Goal: Task Accomplishment & Management: Manage account settings

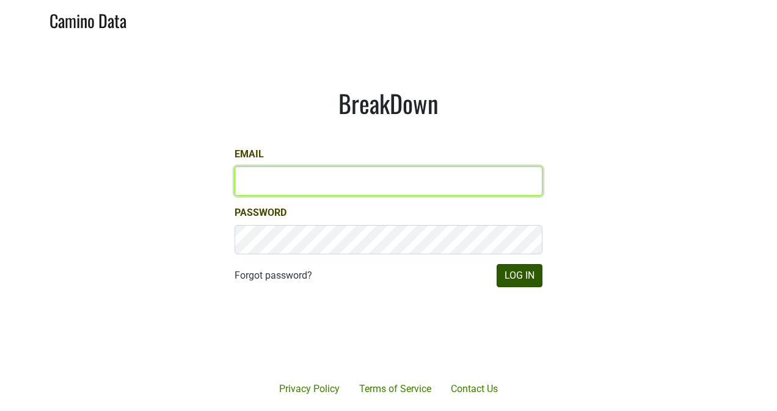
type input "kristi.sanders@brownefamilywines.com"
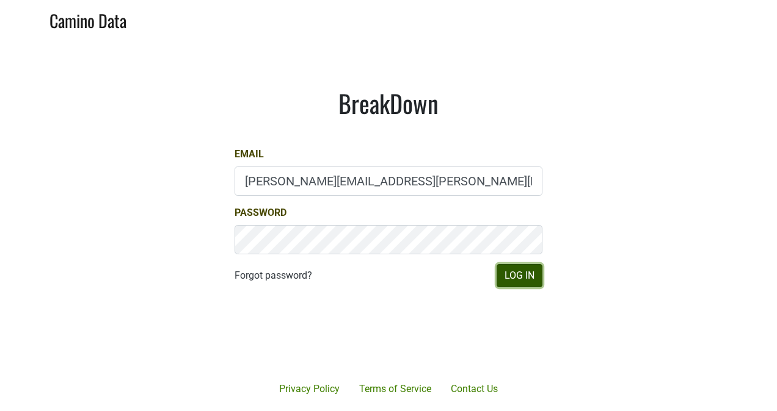
click at [519, 274] on button "Log In" at bounding box center [519, 275] width 46 height 23
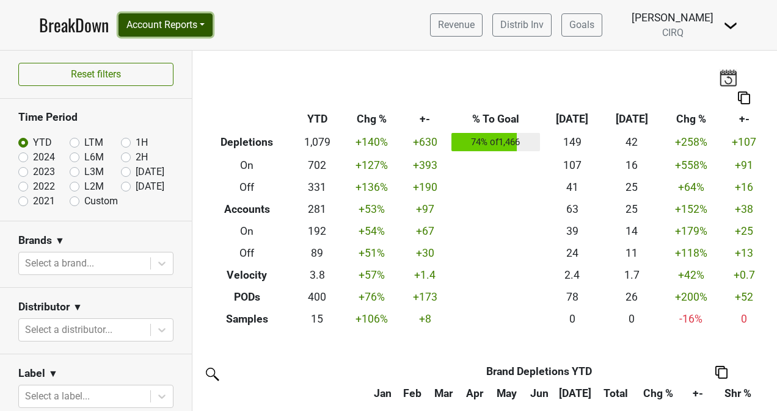
click at [176, 31] on button "Account Reports" at bounding box center [165, 24] width 94 height 23
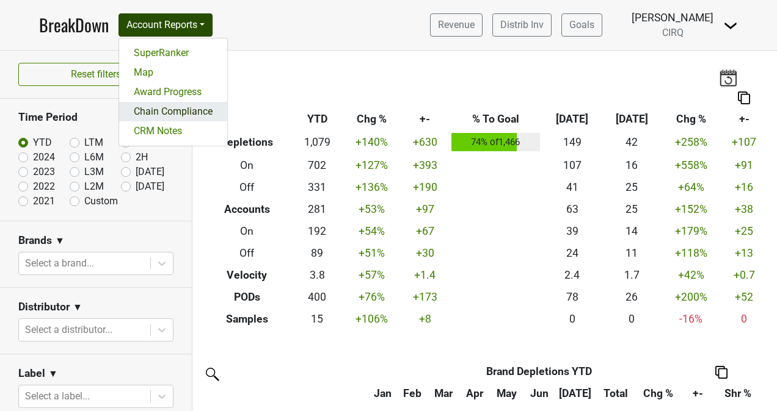
click at [160, 119] on link "Chain Compliance" at bounding box center [173, 112] width 108 height 20
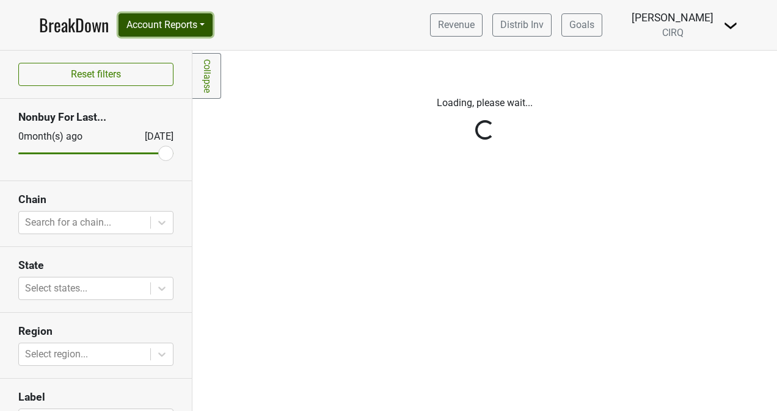
click at [184, 33] on button "Account Reports" at bounding box center [165, 24] width 94 height 23
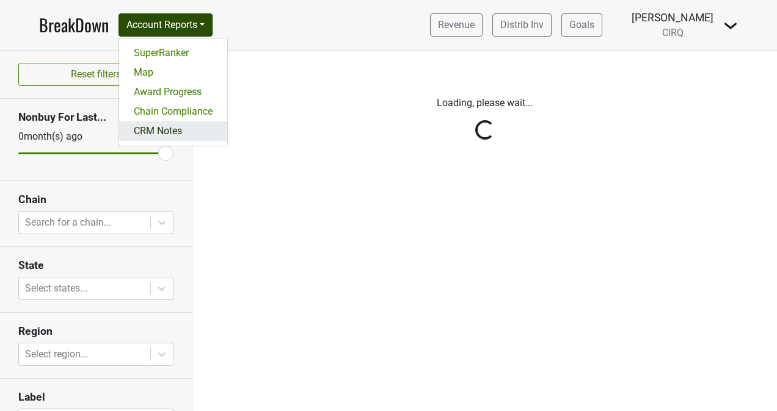
click at [172, 131] on link "CRM Notes" at bounding box center [173, 131] width 108 height 20
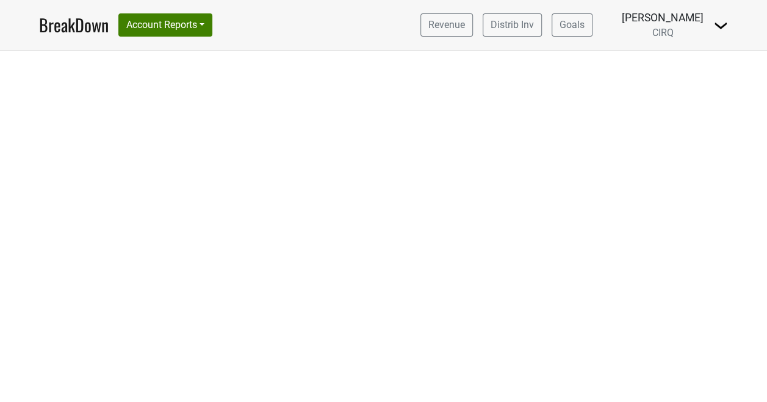
select select "CA"
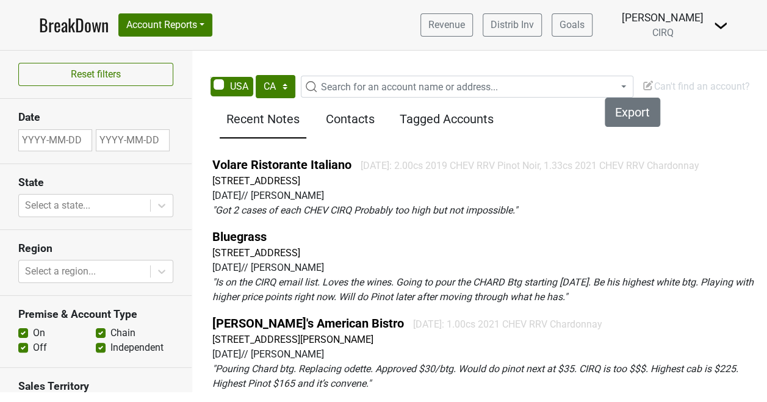
click at [374, 88] on span "Search for an account name or address..." at bounding box center [409, 87] width 177 height 12
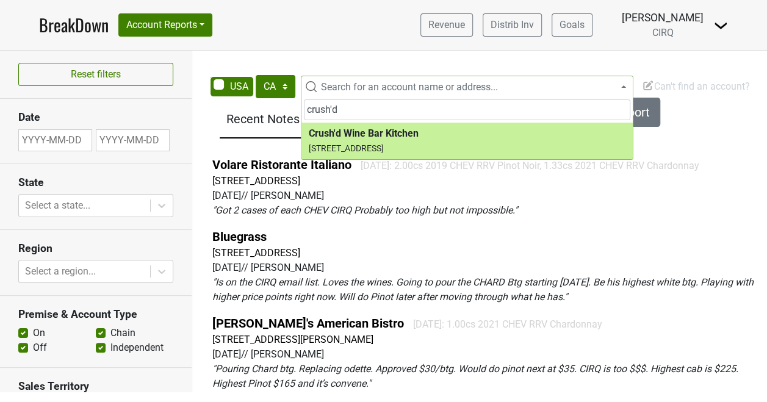
type input "crush'd"
select select "124452118"
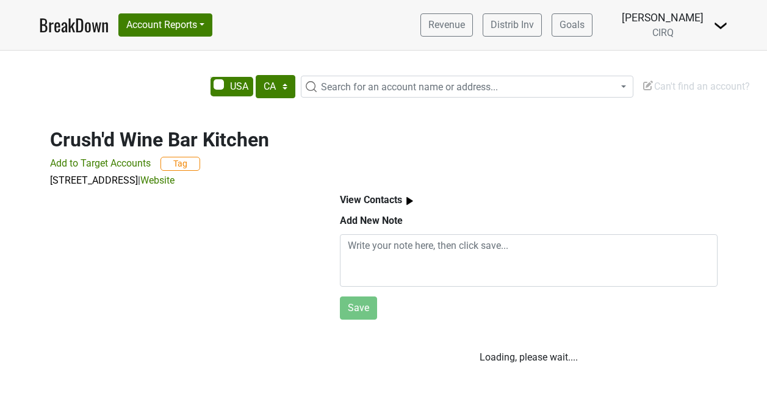
select select "CA"
click at [408, 203] on img at bounding box center [409, 201] width 15 height 15
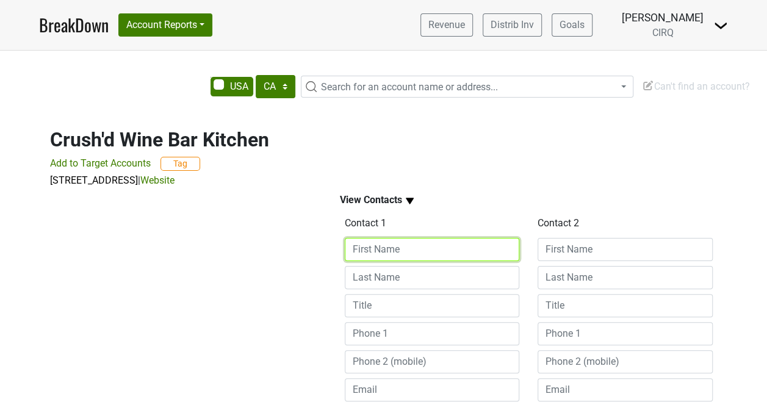
click at [404, 249] on input at bounding box center [432, 249] width 175 height 23
type input "[PERSON_NAME]"
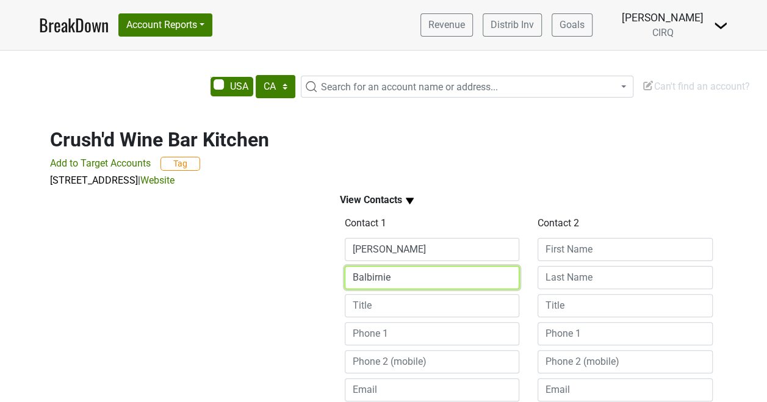
type input "Balbirnie"
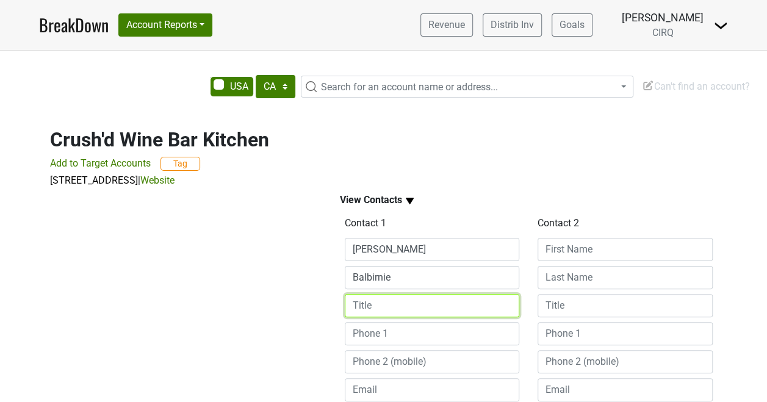
click at [399, 310] on input at bounding box center [432, 305] width 175 height 23
type input "GM"
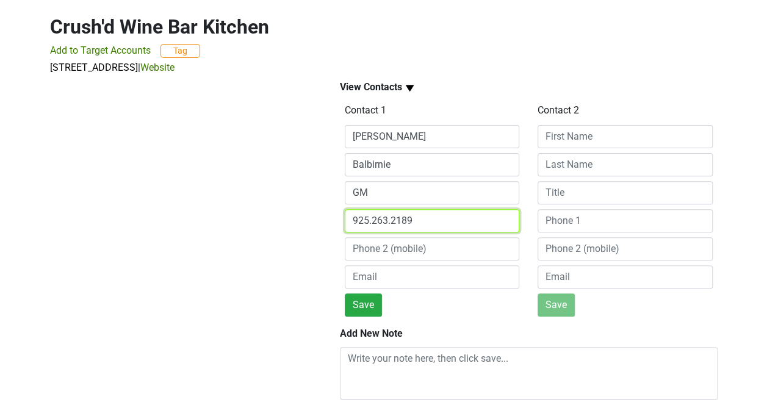
scroll to position [114, 0]
type input "925.263.2189"
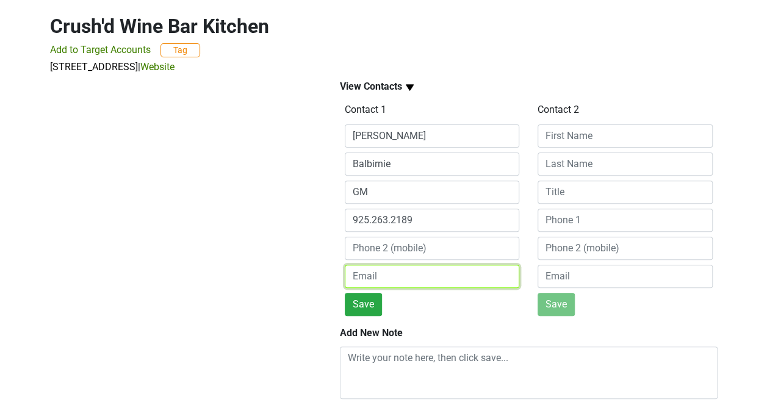
click at [400, 276] on input "email" at bounding box center [432, 276] width 175 height 23
type input "jillian@crushddanville.com"
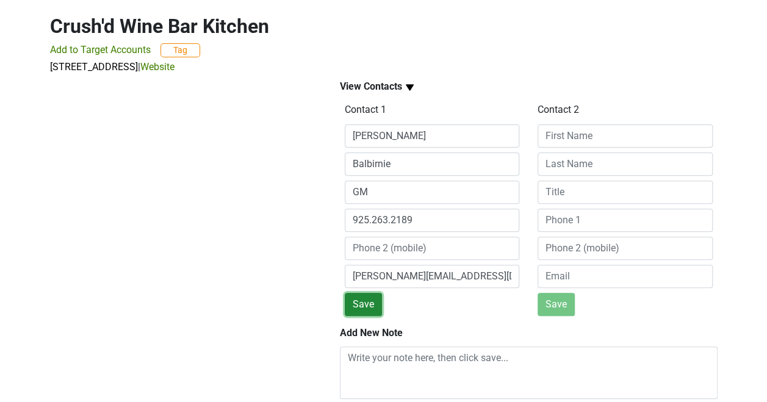
click at [366, 300] on button "Save" at bounding box center [363, 304] width 37 height 23
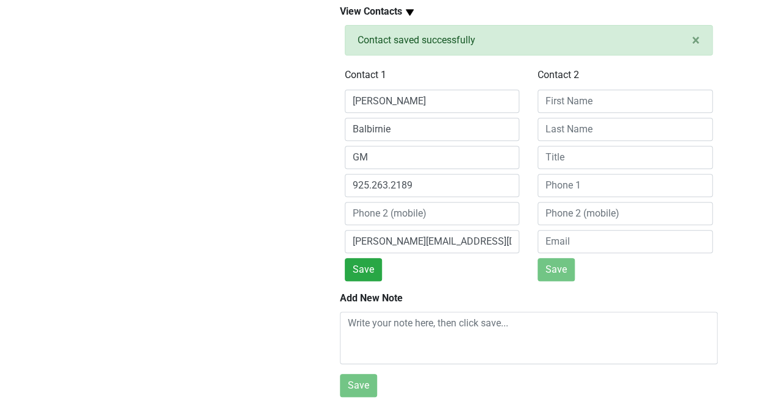
scroll to position [196, 0]
click at [559, 180] on input at bounding box center [625, 185] width 175 height 23
type input "c"
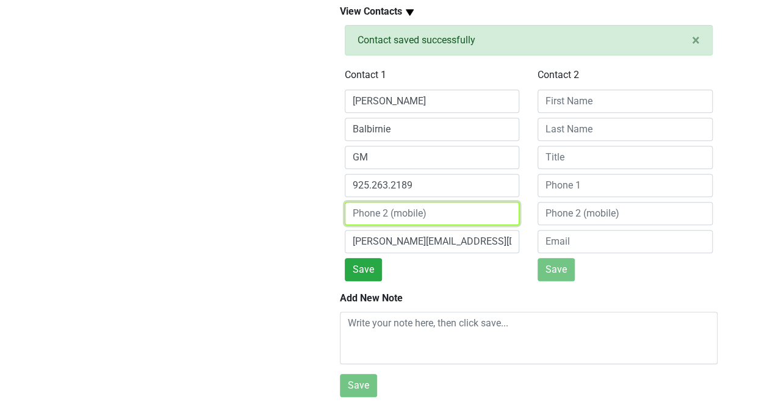
click at [415, 203] on input at bounding box center [432, 213] width 175 height 23
type input "925.437.4067"
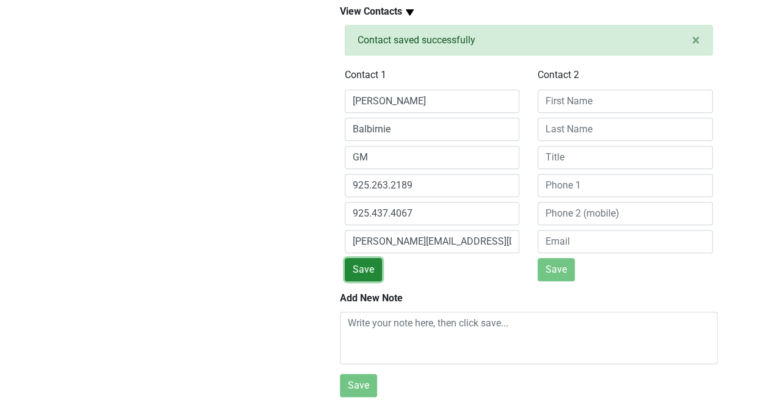
click at [361, 266] on button "Save" at bounding box center [363, 269] width 37 height 23
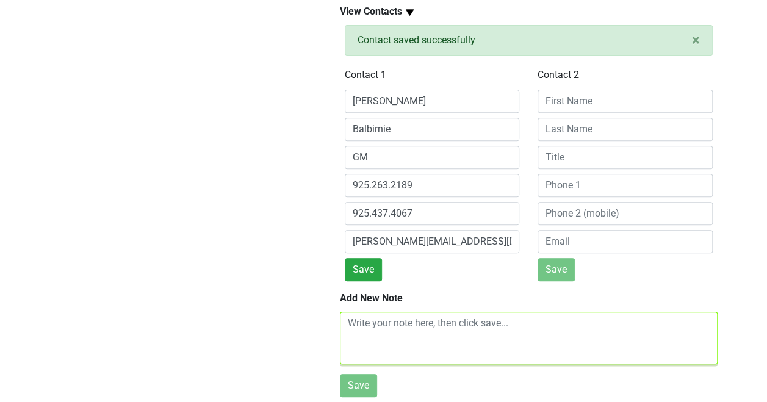
click at [380, 332] on textarea at bounding box center [529, 338] width 378 height 53
click at [368, 316] on textarea at bounding box center [529, 338] width 378 height 53
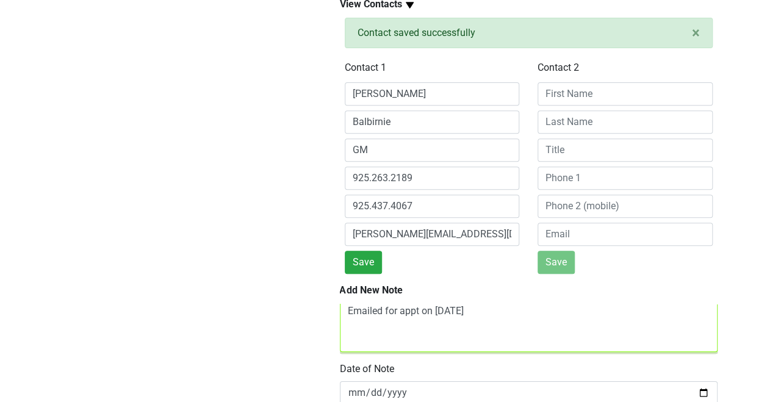
scroll to position [244, 0]
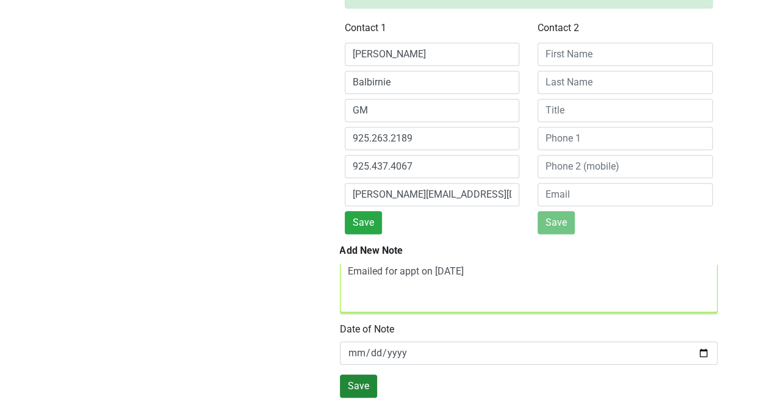
type textarea "Emailed for appt on 8/15/25"
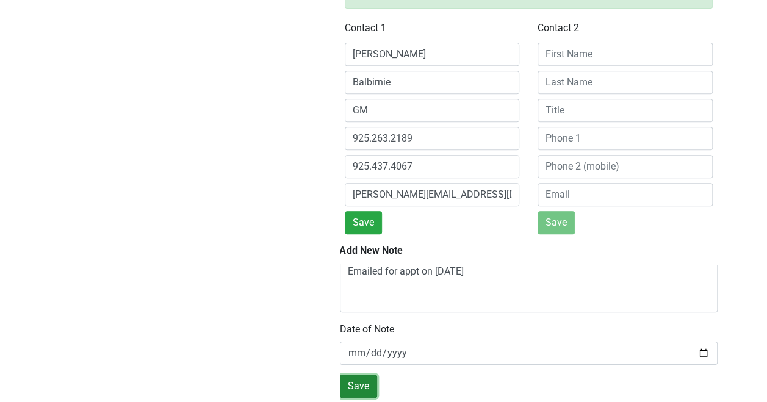
click at [363, 375] on button "Save" at bounding box center [358, 386] width 37 height 23
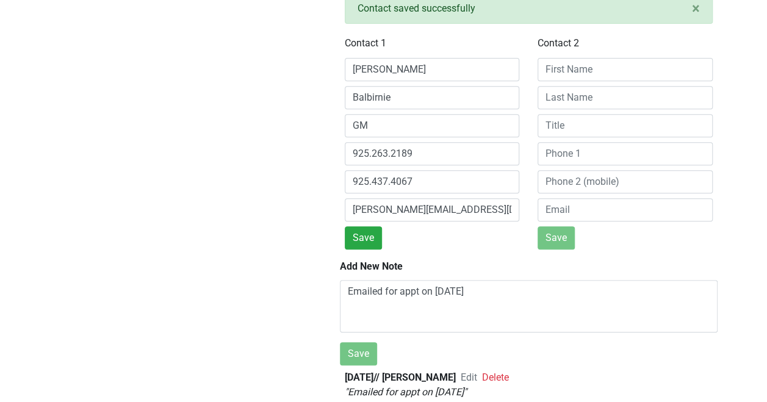
scroll to position [0, 0]
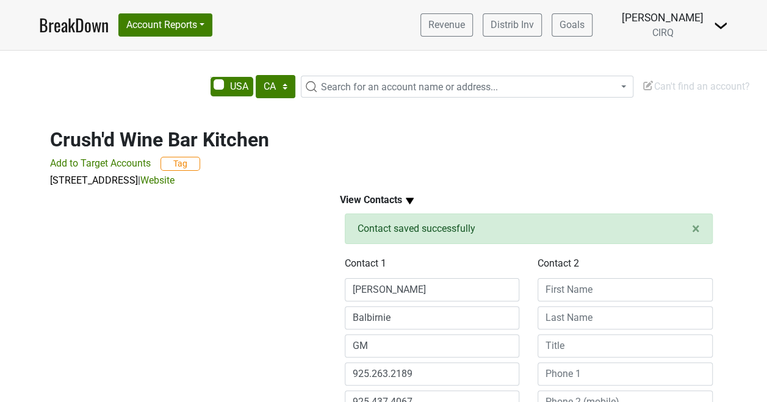
click at [355, 84] on span "Search for an account name or address..." at bounding box center [409, 87] width 177 height 12
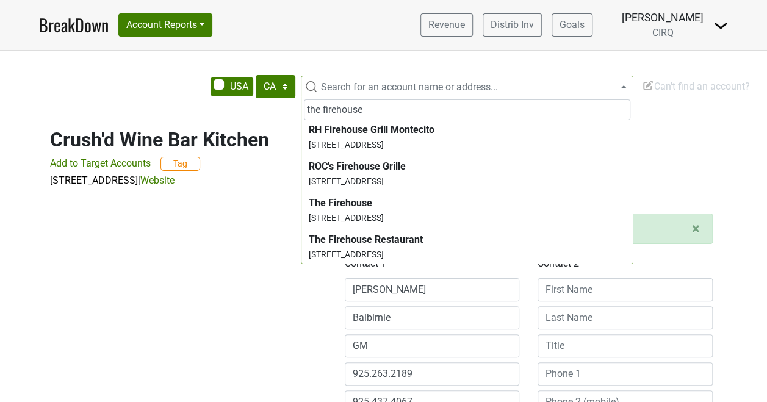
scroll to position [695, 0]
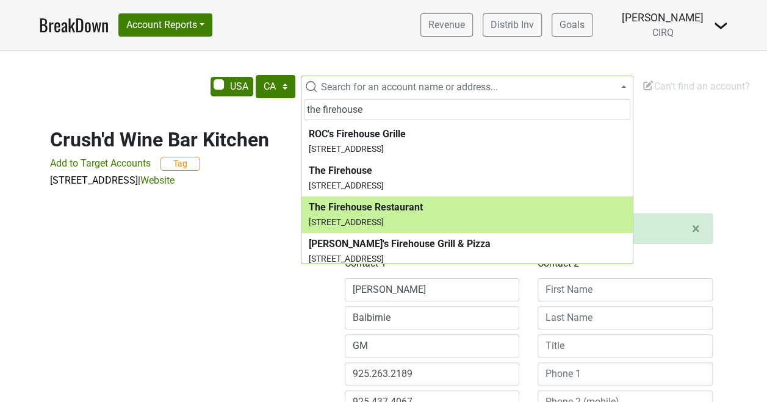
type input "the firehouse"
select select "63499"
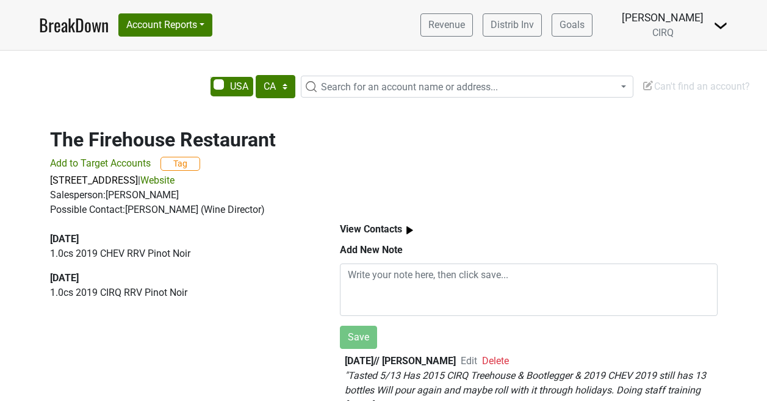
select select "CA"
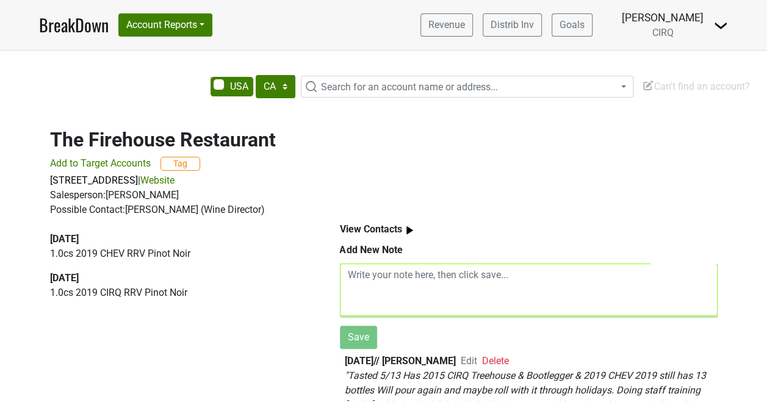
click at [446, 271] on textarea at bounding box center [529, 290] width 378 height 53
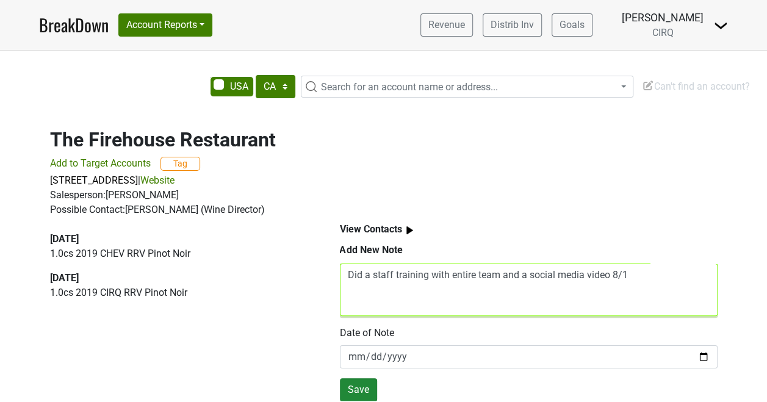
type textarea "Did a staff training with entire team and a social media video 8/1"
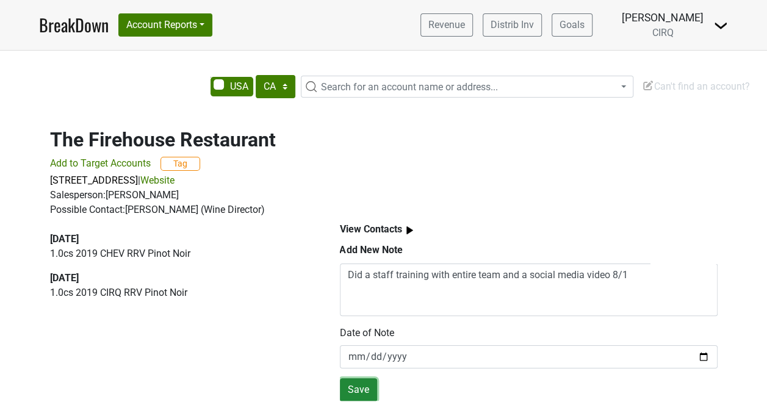
click at [357, 380] on button "Save" at bounding box center [358, 390] width 37 height 23
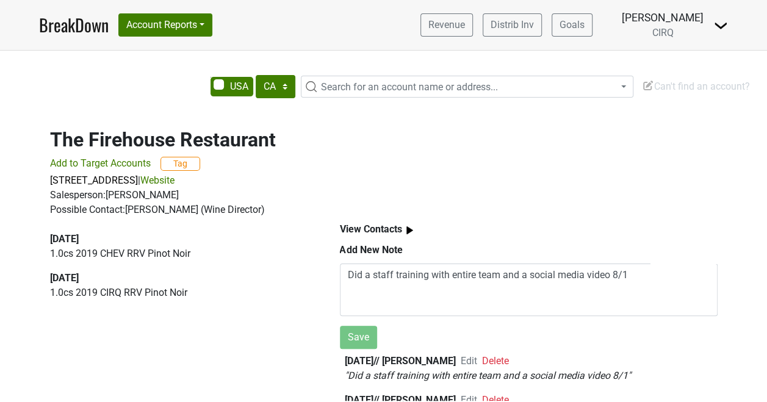
click at [357, 81] on span "Search for an account name or address..." at bounding box center [409, 87] width 177 height 12
click at [435, 100] on input "menlo park circus club" at bounding box center [467, 110] width 327 height 21
type input "menlo park"
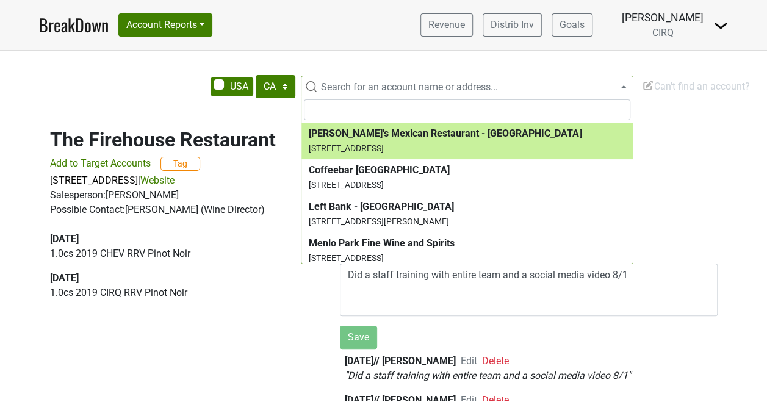
click at [655, 81] on span "Can't find an account?" at bounding box center [696, 87] width 108 height 12
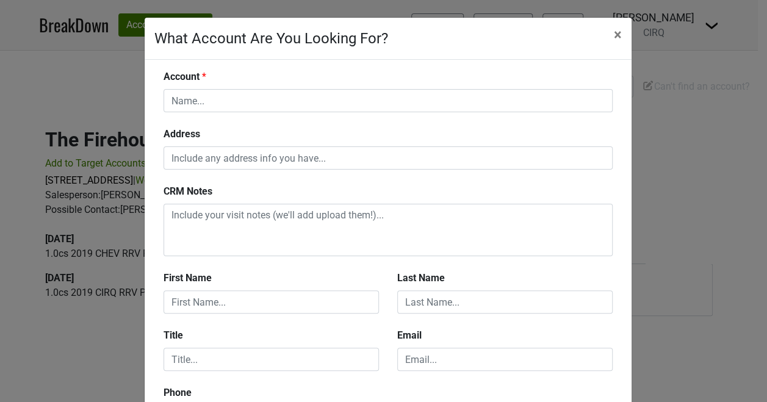
scroll to position [0, 0]
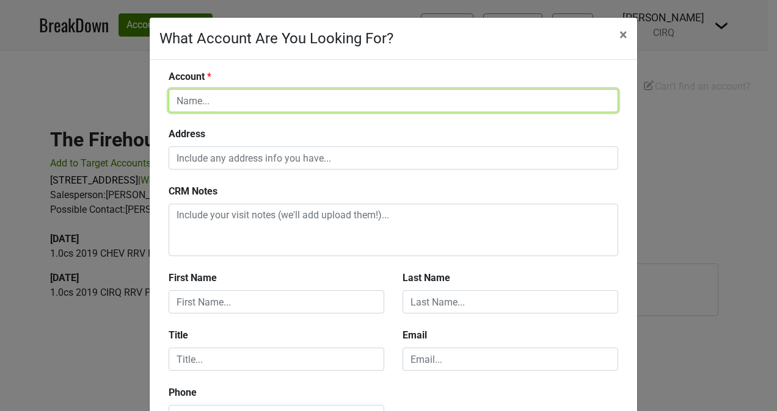
click at [325, 103] on input "text" at bounding box center [392, 100] width 449 height 23
type input "Menlo Park Circus Club"
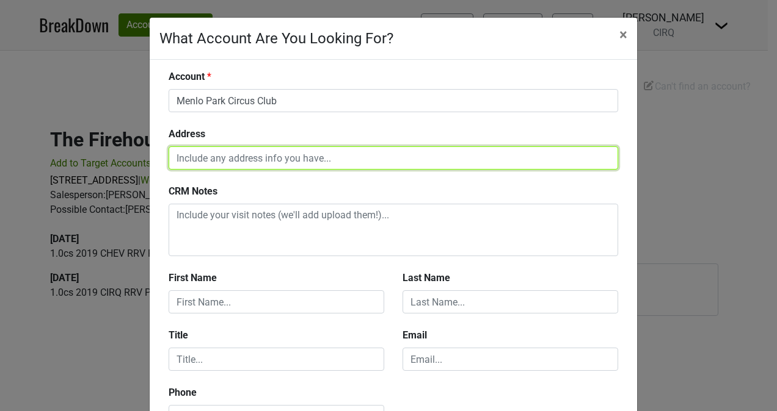
click at [299, 158] on input "text" at bounding box center [392, 158] width 449 height 23
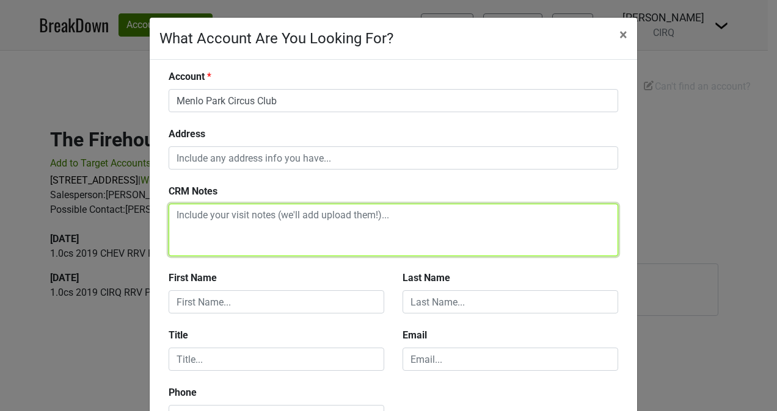
click at [416, 209] on textarea at bounding box center [392, 230] width 449 height 53
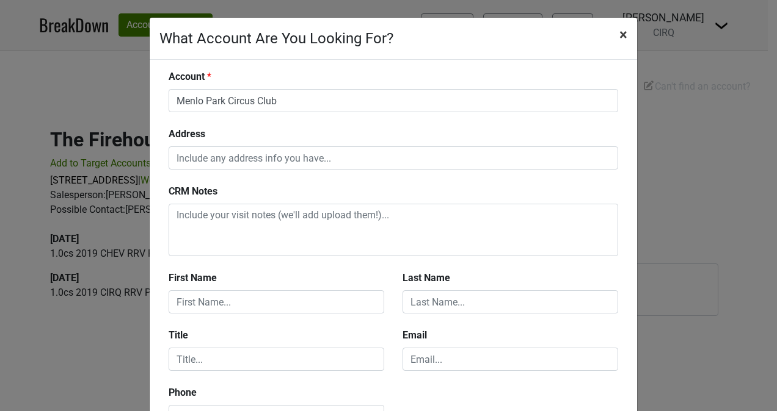
click at [619, 40] on span "×" at bounding box center [623, 34] width 8 height 17
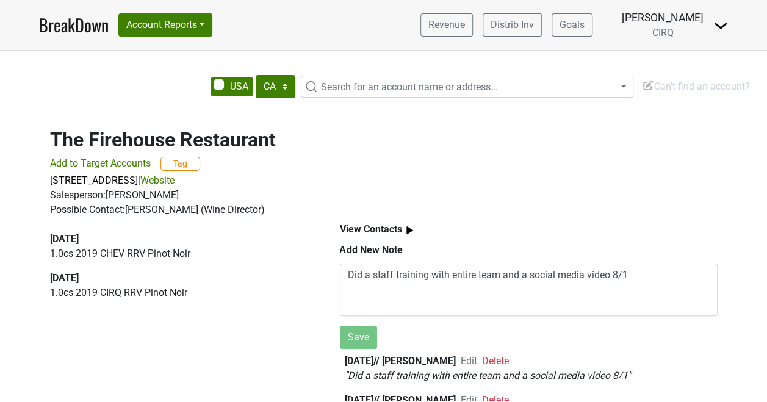
click at [415, 82] on span "Search for an account name or address..." at bounding box center [409, 87] width 177 height 12
type input "o"
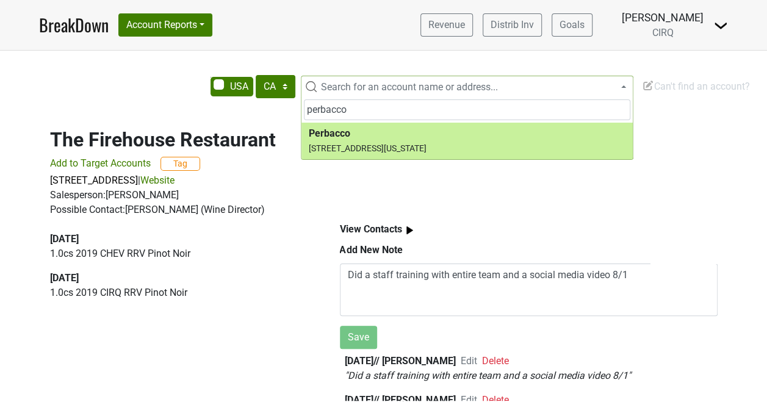
type input "perbacco"
select select "67989"
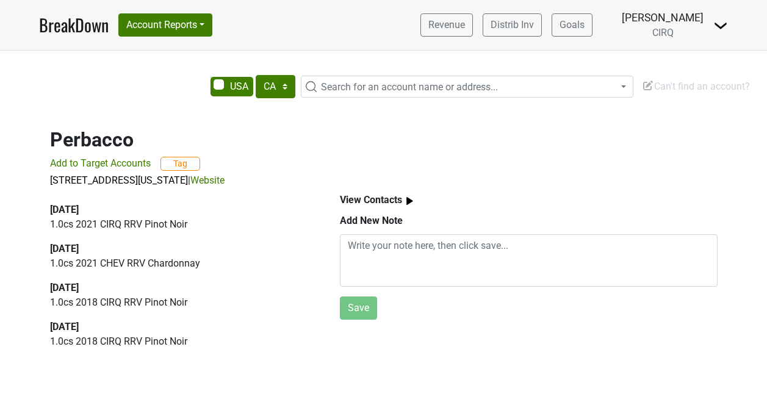
select select "CA"
click at [408, 198] on img at bounding box center [409, 201] width 15 height 15
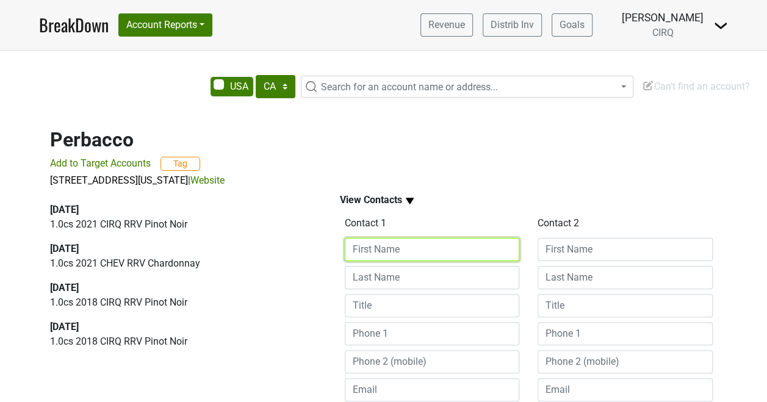
click at [396, 252] on input at bounding box center [432, 249] width 175 height 23
type input "u"
type input "Umberto"
click at [394, 261] on div "Contact 1 Umberto Save" at bounding box center [433, 322] width 194 height 216
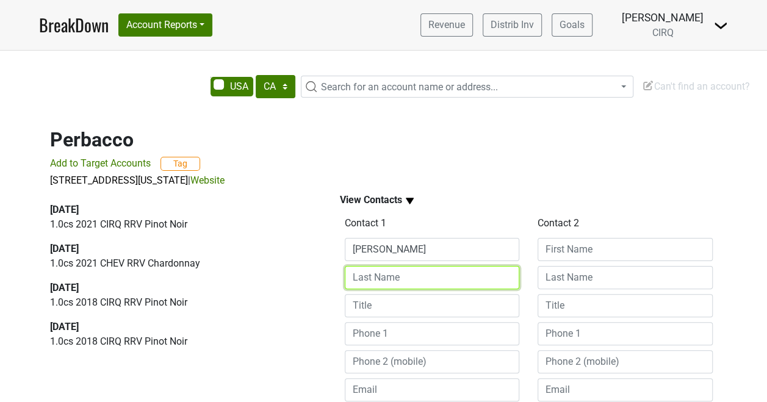
click at [394, 275] on input at bounding box center [432, 277] width 175 height 23
type input "Gibin"
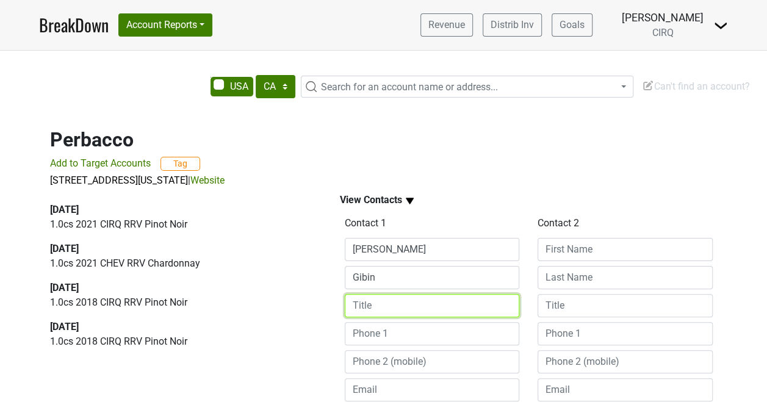
click at [390, 303] on input at bounding box center [432, 305] width 175 height 23
type input "Owner"
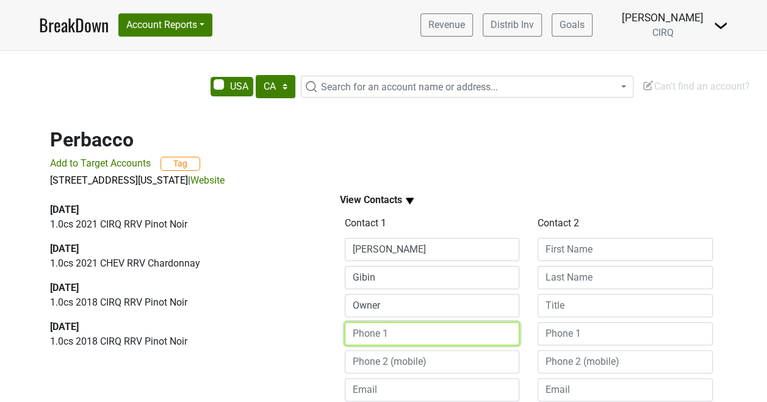
click at [394, 331] on input at bounding box center [432, 333] width 175 height 23
type input "415-955-0663"
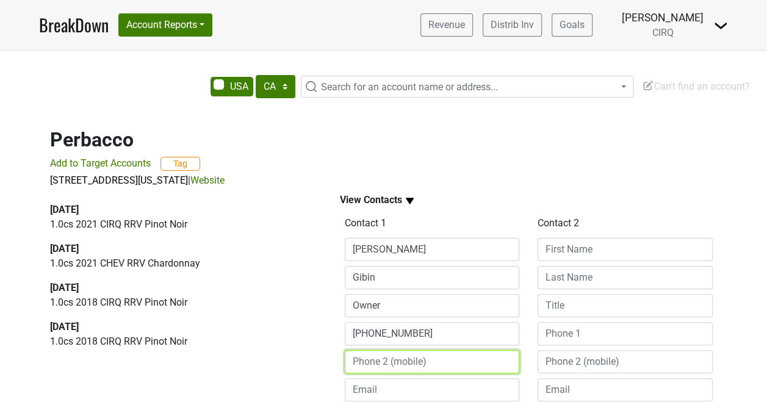
click at [396, 364] on input at bounding box center [432, 361] width 175 height 23
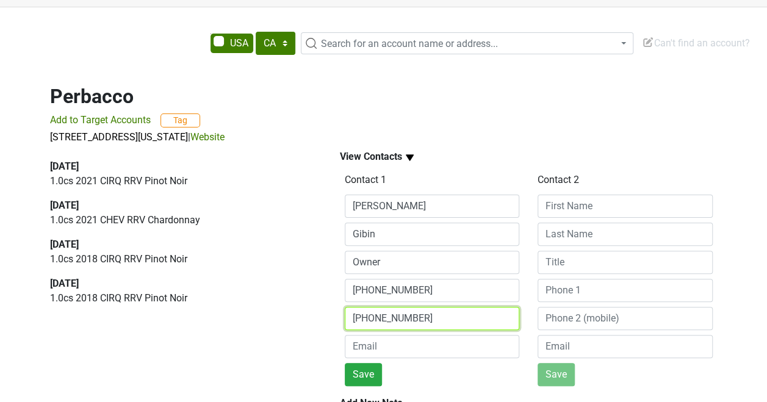
scroll to position [47, 0]
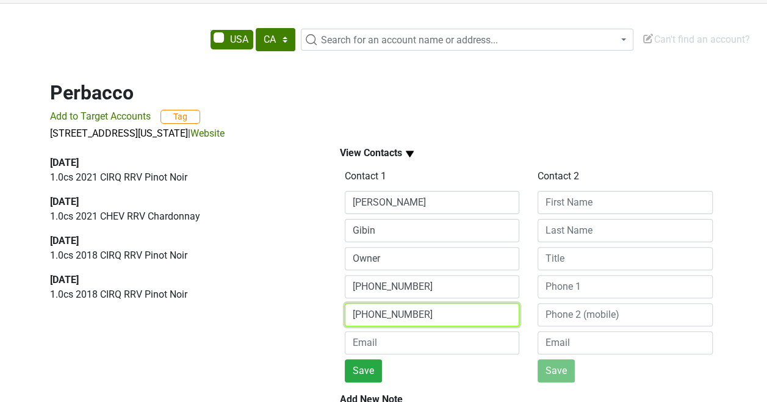
type input "415-385-4819"
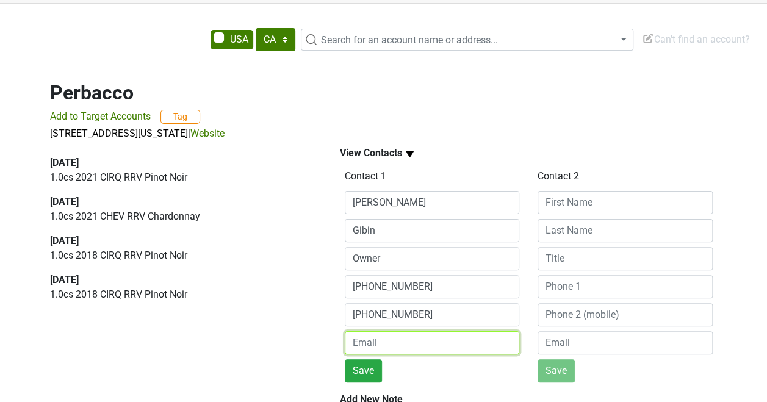
click at [401, 342] on input "email" at bounding box center [432, 343] width 175 height 23
type input "umberto@perbaccosf.com"
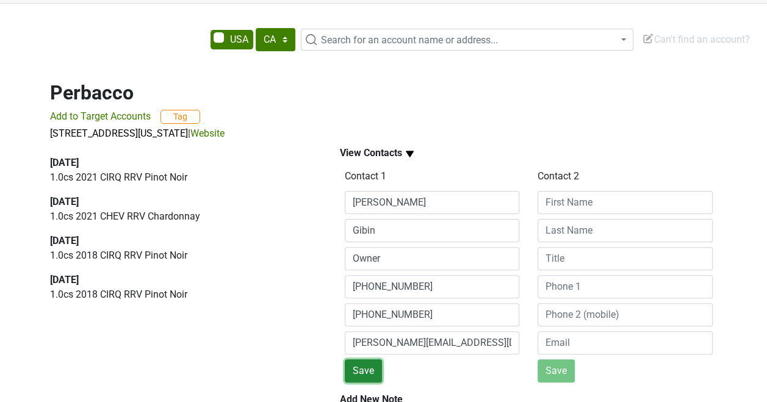
click at [367, 370] on button "Save" at bounding box center [363, 371] width 37 height 23
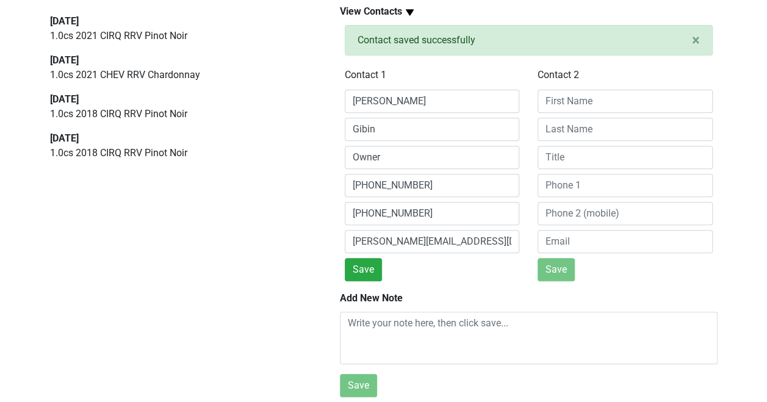
scroll to position [196, 1]
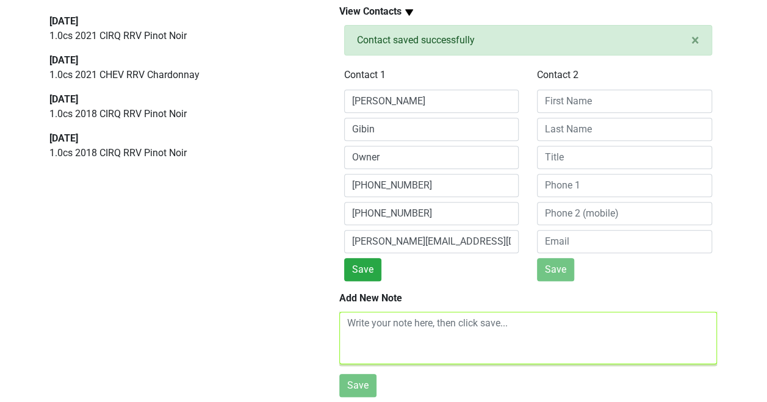
click at [404, 327] on textarea at bounding box center [528, 338] width 378 height 53
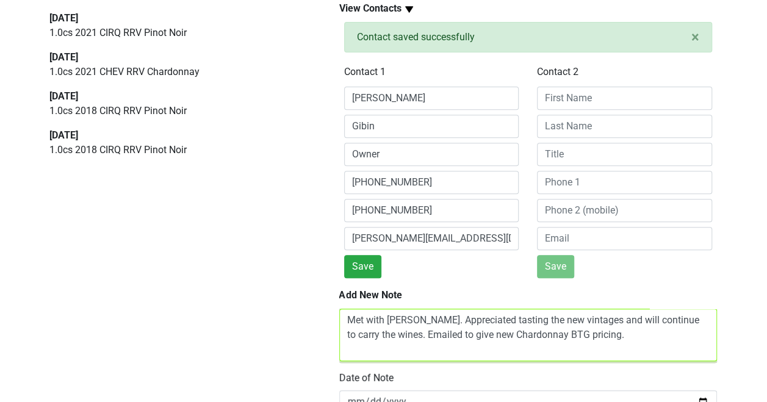
scroll to position [244, 1]
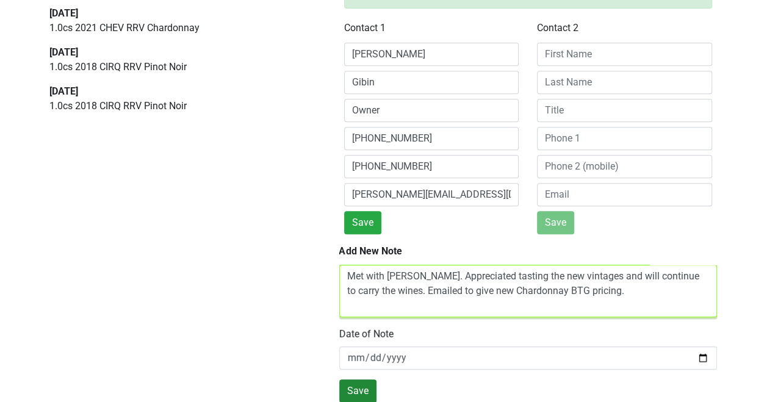
type textarea "Met with Umberto. Appreciated tasting the new vintages and will continue to car…"
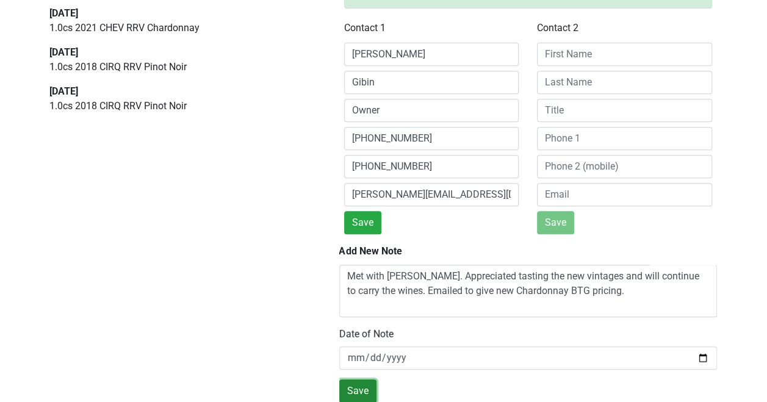
click at [362, 380] on button "Save" at bounding box center [357, 391] width 37 height 23
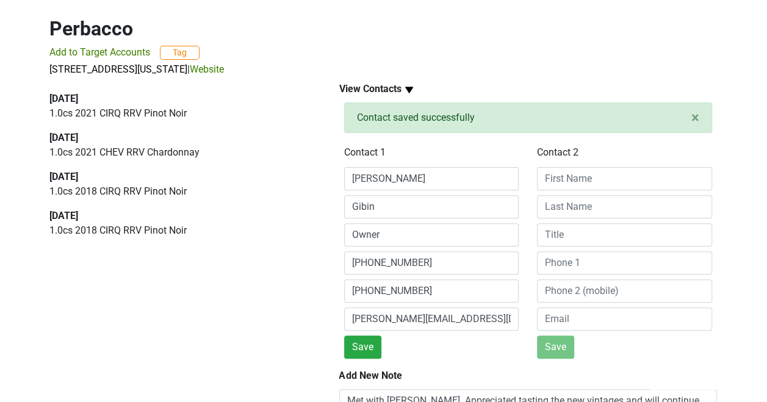
scroll to position [0, 1]
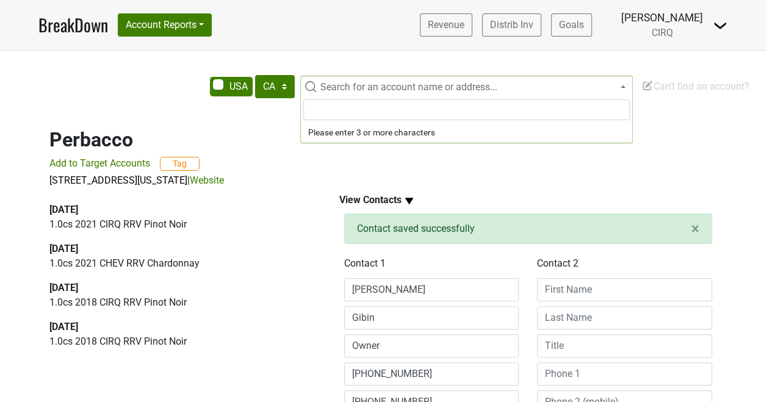
click at [357, 96] on body "BreakDown Account Reports SuperRanker Map Award Progress Chain Compliance CRM N…" at bounding box center [382, 201] width 767 height 402
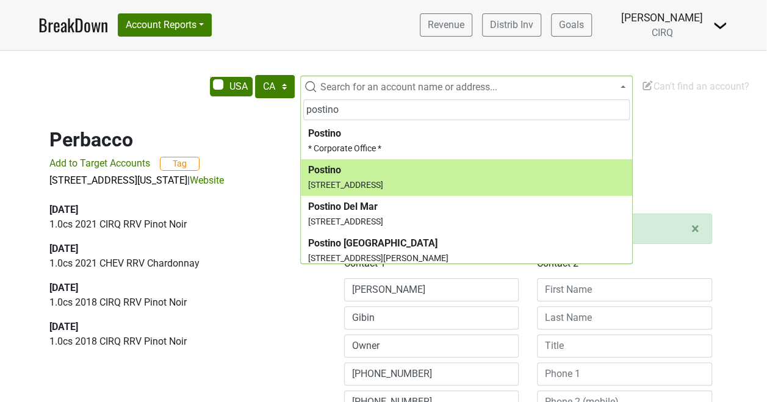
type input "postino"
select select "68267"
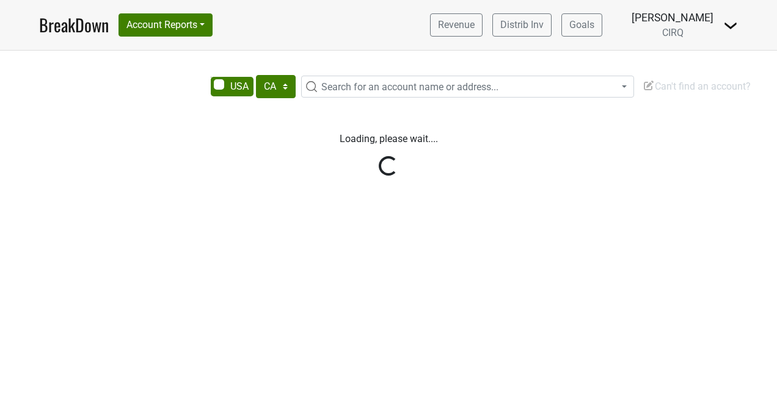
select select "CA"
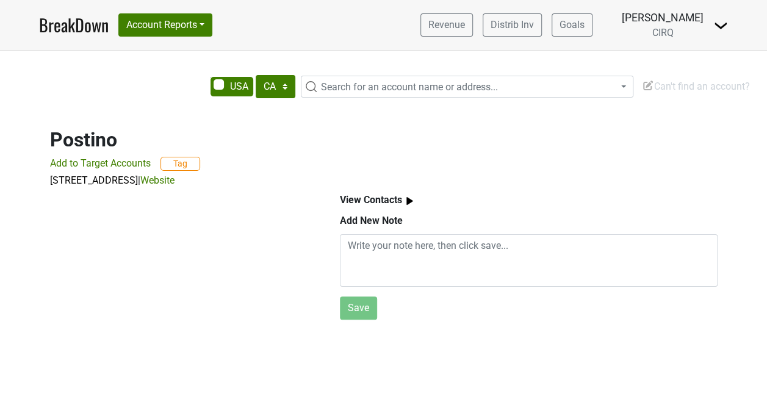
click at [394, 199] on b "View Contacts" at bounding box center [371, 200] width 62 height 12
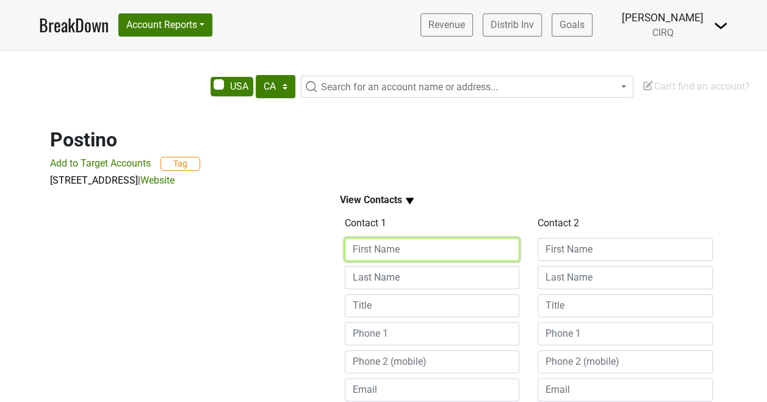
click at [371, 248] on input at bounding box center [432, 249] width 175 height 23
type input "[PERSON_NAME]"
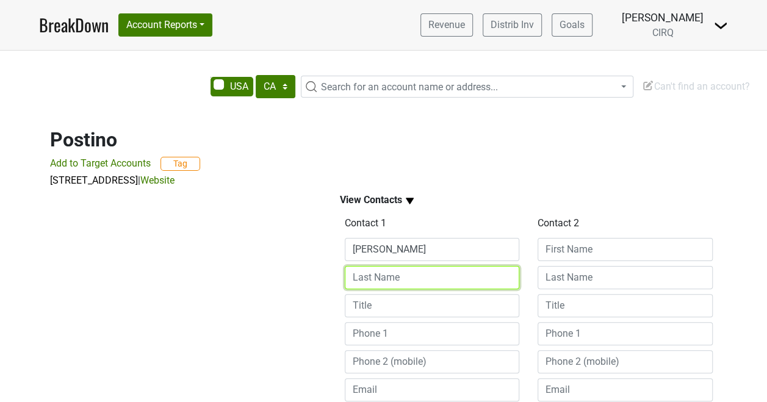
click at [386, 274] on input at bounding box center [432, 277] width 175 height 23
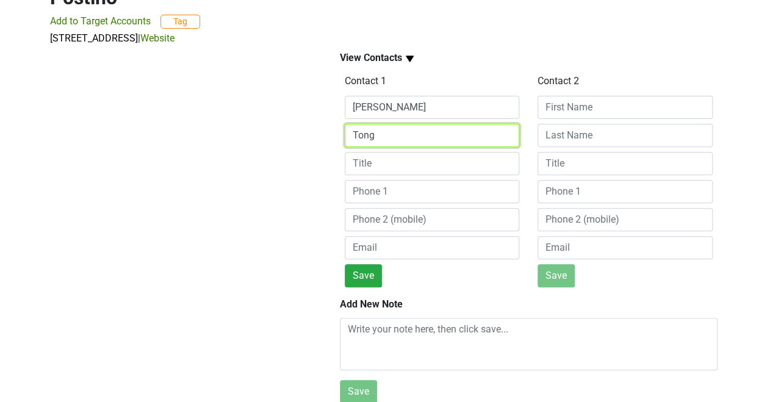
scroll to position [144, 0]
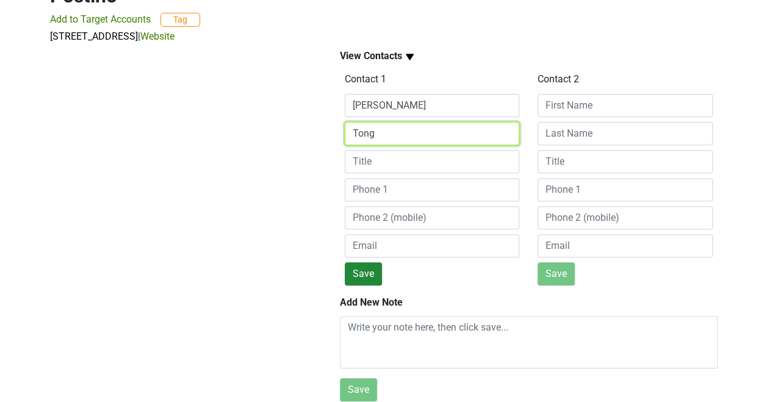
type input "Tong"
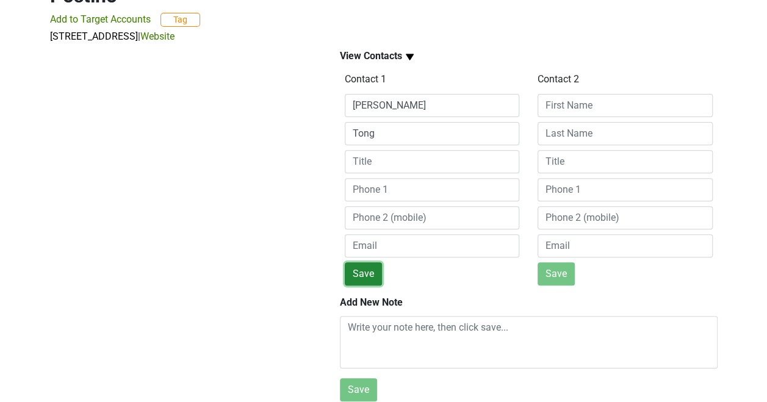
click at [366, 278] on button "Save" at bounding box center [363, 274] width 37 height 23
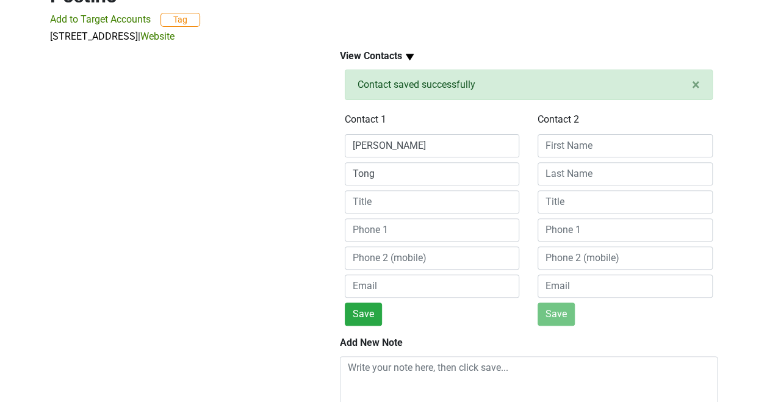
scroll to position [0, 0]
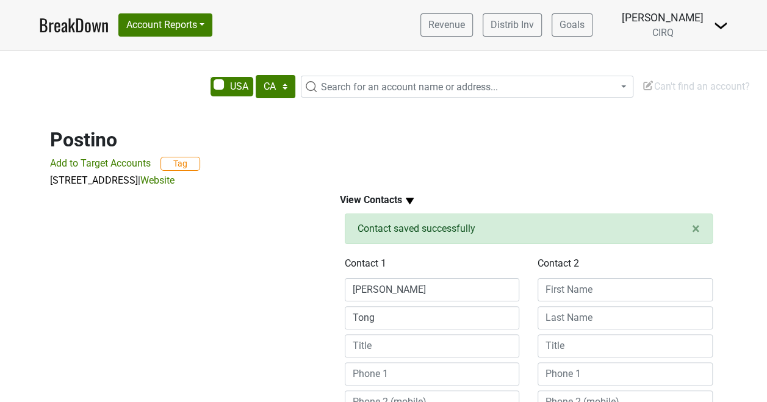
click at [336, 89] on span "Search for an account name or address..." at bounding box center [409, 87] width 177 height 12
type input "alpana"
click at [287, 88] on select "AK AL AR AZ CA CO CT DC DE FL [GEOGRAPHIC_DATA] HI IA ID IL IN KS [GEOGRAPHIC_D…" at bounding box center [276, 86] width 40 height 23
select select "IL"
click at [256, 75] on select "AK AL AR AZ CA CO CT DC DE FL [GEOGRAPHIC_DATA] HI IA ID IL IN KS [GEOGRAPHIC_D…" at bounding box center [276, 86] width 40 height 23
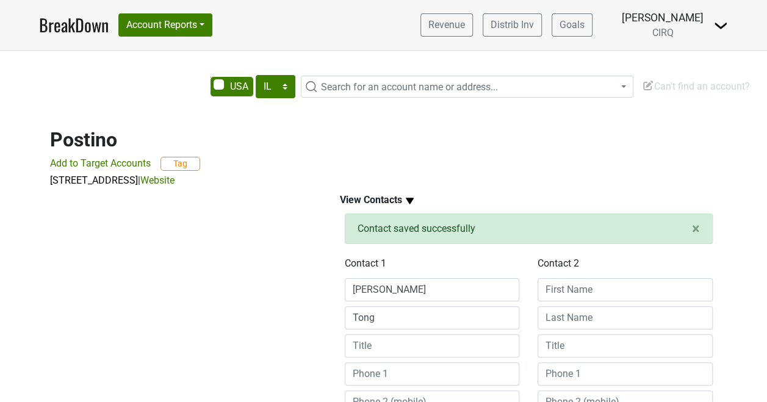
click at [430, 89] on span "Search for an account name or address..." at bounding box center [409, 87] width 177 height 12
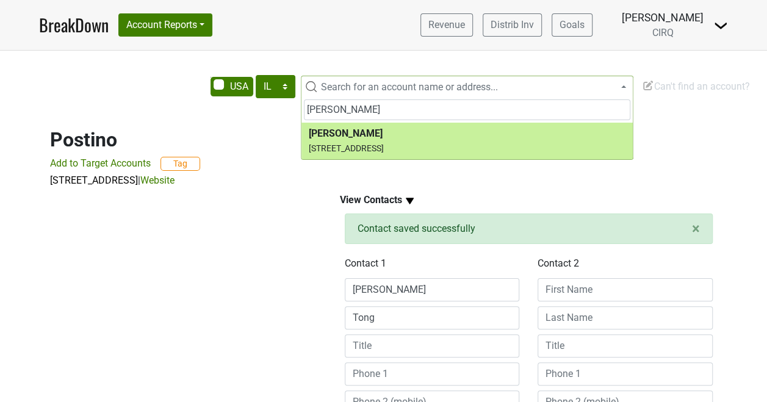
type input "alpana"
select select "123841133"
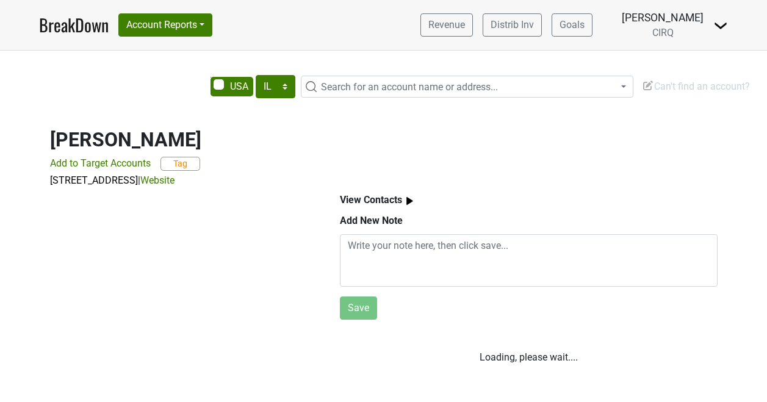
select select "IL"
click at [414, 194] on img at bounding box center [409, 201] width 15 height 15
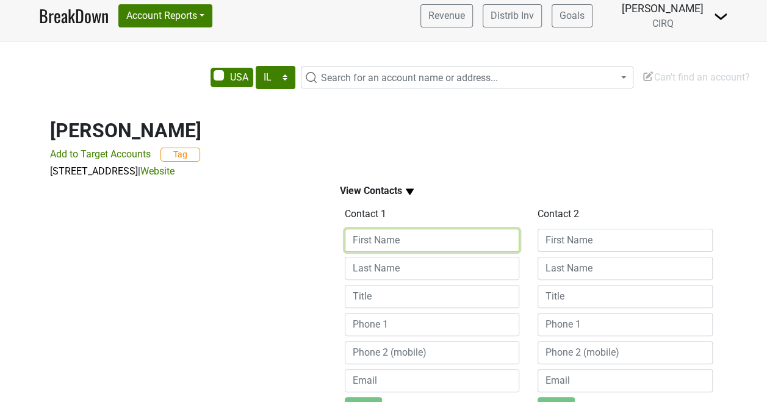
click at [404, 243] on input at bounding box center [432, 240] width 175 height 23
type input "[PERSON_NAME]"
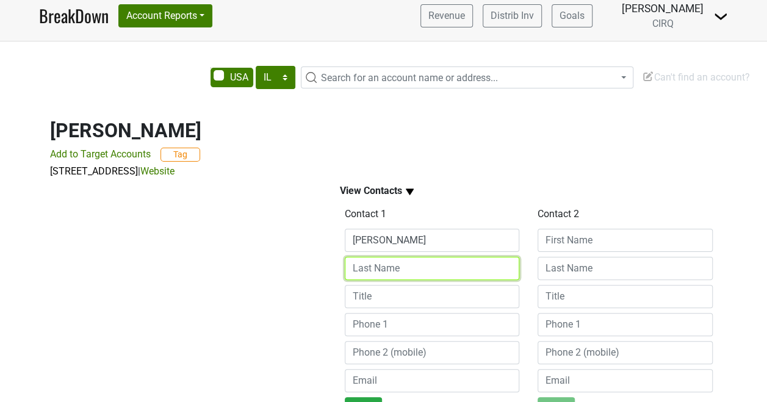
click at [403, 267] on input at bounding box center [432, 268] width 175 height 23
type input "Hellebrand"
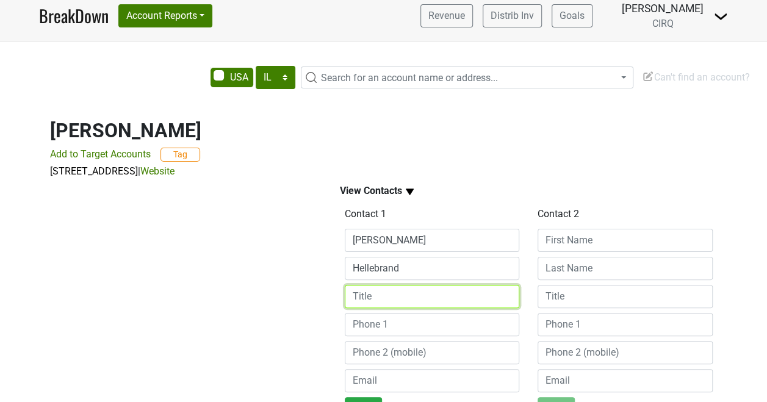
click at [398, 289] on input at bounding box center [432, 296] width 175 height 23
type input "Assistant Wine Director"
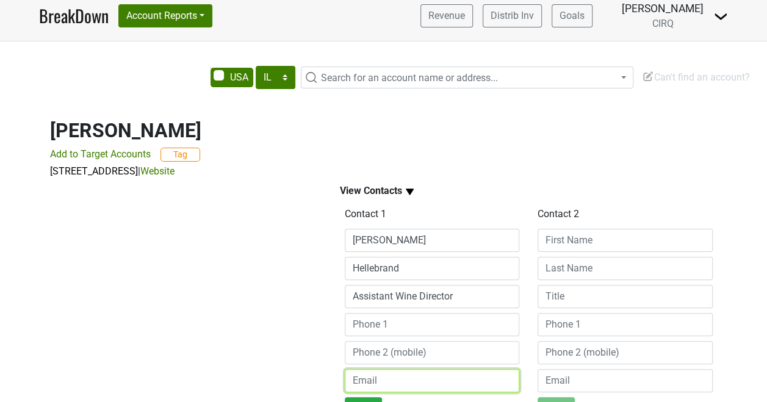
click at [382, 382] on input "email" at bounding box center [432, 380] width 175 height 23
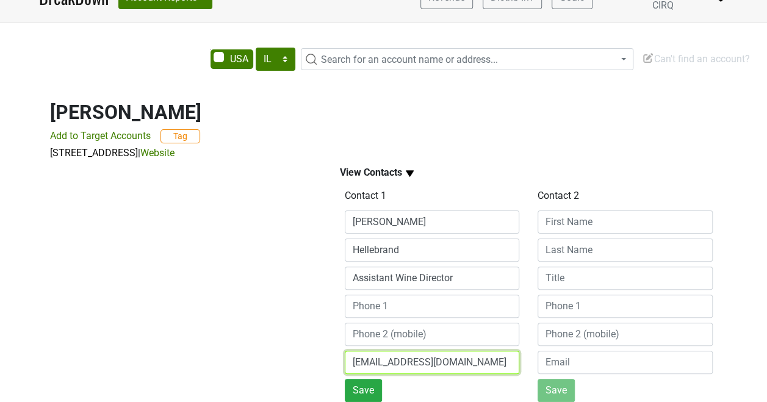
scroll to position [37, 0]
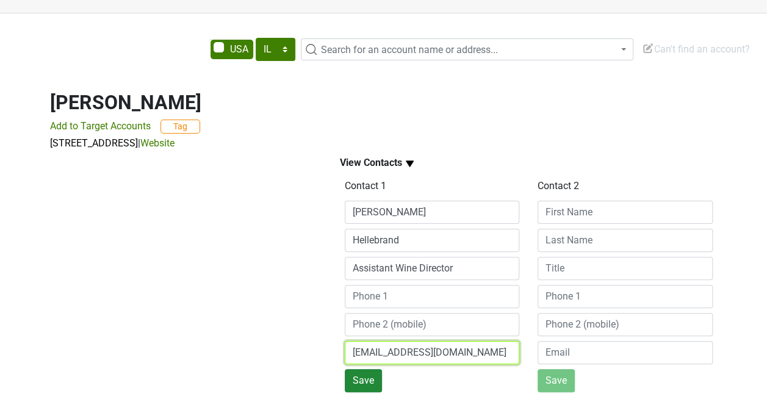
type input "lesdia26@gmail.com"
click at [367, 380] on button "Save" at bounding box center [363, 380] width 37 height 23
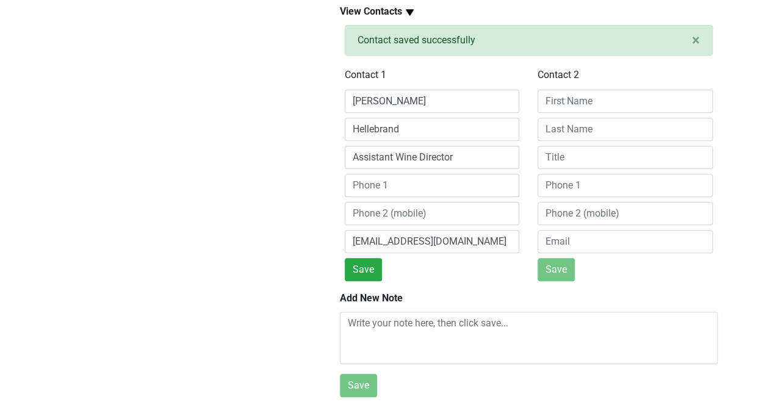
scroll to position [196, 0]
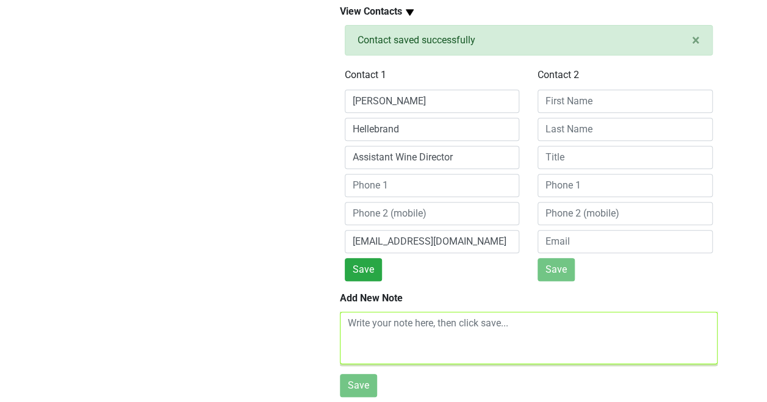
click at [371, 321] on textarea at bounding box center [529, 338] width 378 height 53
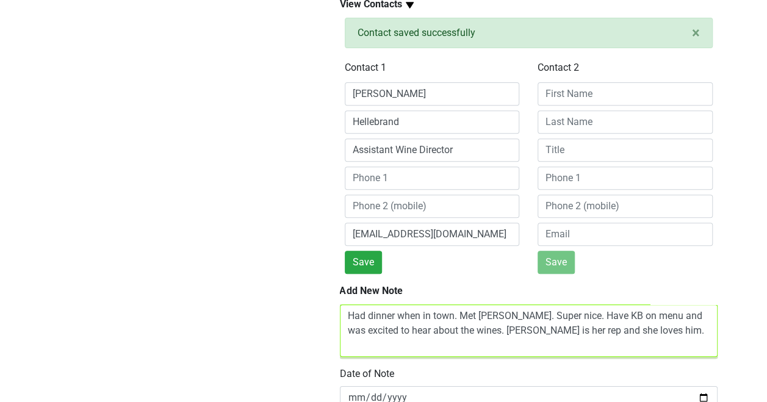
scroll to position [244, 0]
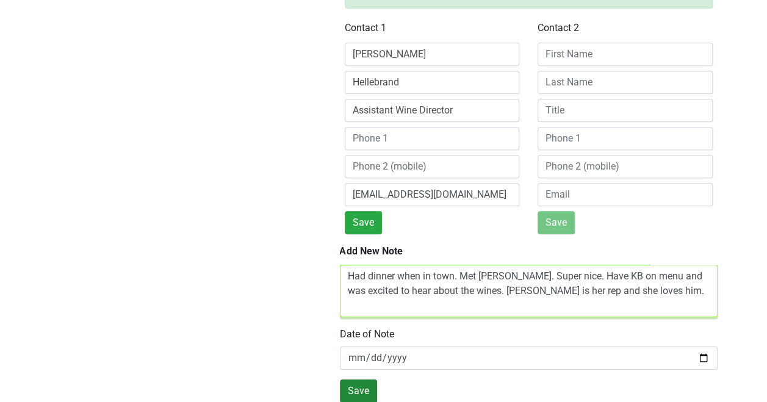
type textarea "Had dinner when in town. Met Lesa. Super nice. Have KB on menu and was excited …"
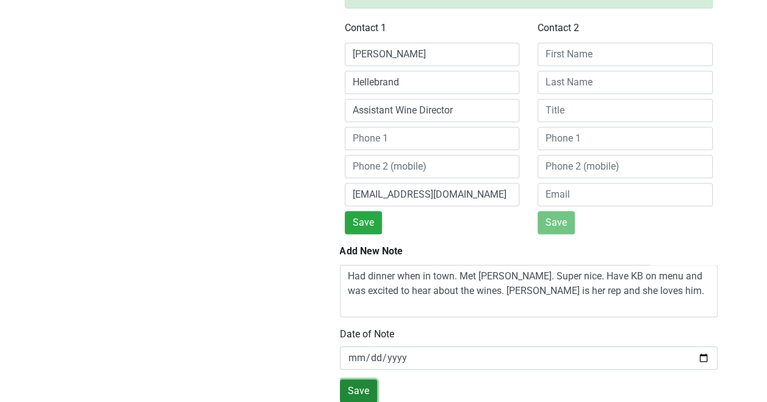
click at [355, 382] on button "Save" at bounding box center [358, 391] width 37 height 23
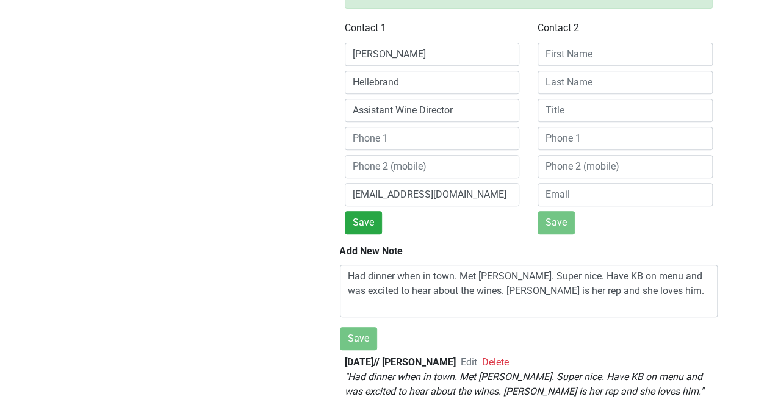
scroll to position [0, 0]
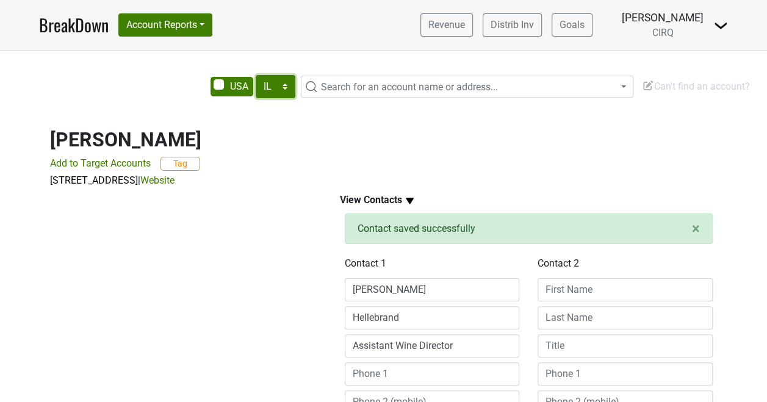
click at [291, 89] on select "AK AL AR AZ CA CO CT DC DE FL [GEOGRAPHIC_DATA] HI IA ID IL IN KS [GEOGRAPHIC_D…" at bounding box center [276, 86] width 40 height 23
select select "CA"
click at [256, 75] on select "AK AL AR AZ CA CO CT DC DE FL [GEOGRAPHIC_DATA] HI IA ID IL IN KS [GEOGRAPHIC_D…" at bounding box center [276, 86] width 40 height 23
click at [339, 85] on span "Search for an account name or address..." at bounding box center [409, 87] width 177 height 12
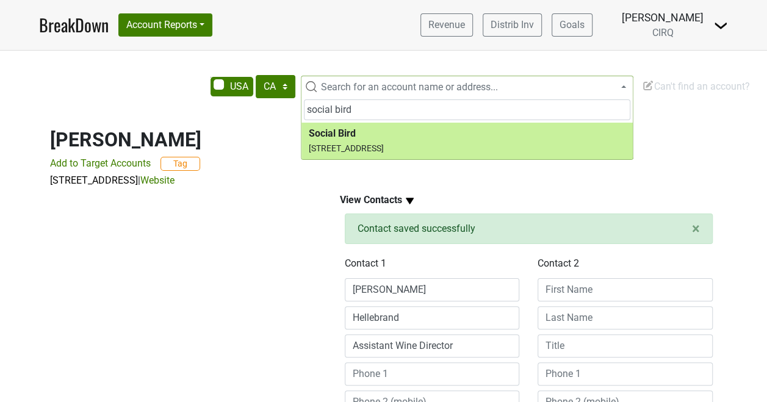
type input "social bird"
select select "339098"
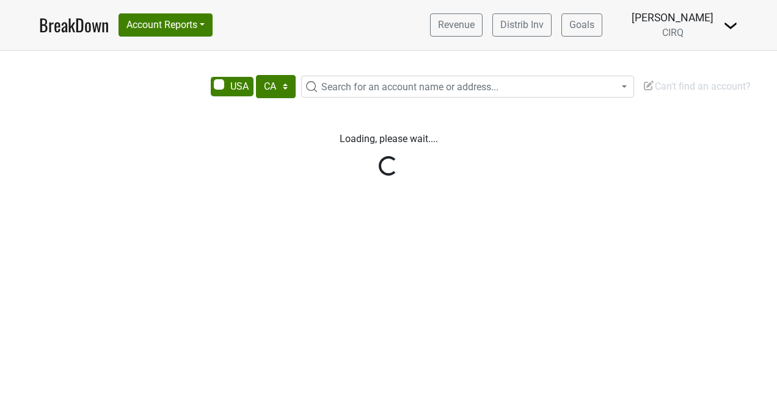
select select "CA"
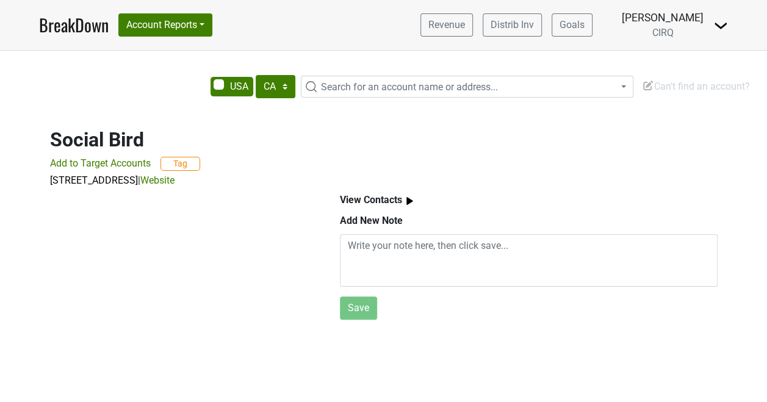
click at [407, 200] on img at bounding box center [409, 201] width 15 height 15
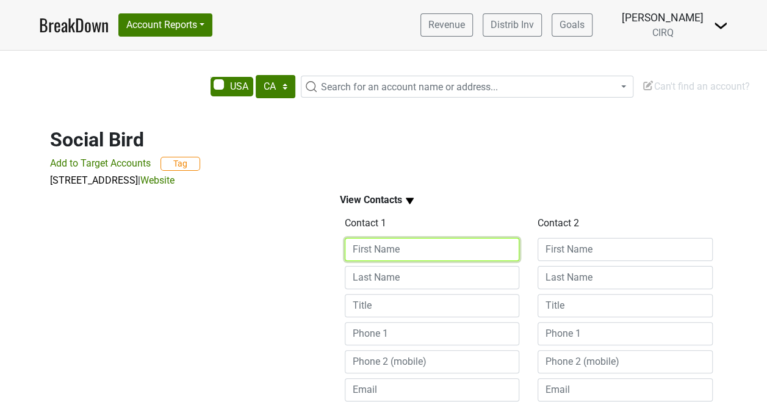
click at [396, 253] on input at bounding box center [432, 249] width 175 height 23
type input "TJ"
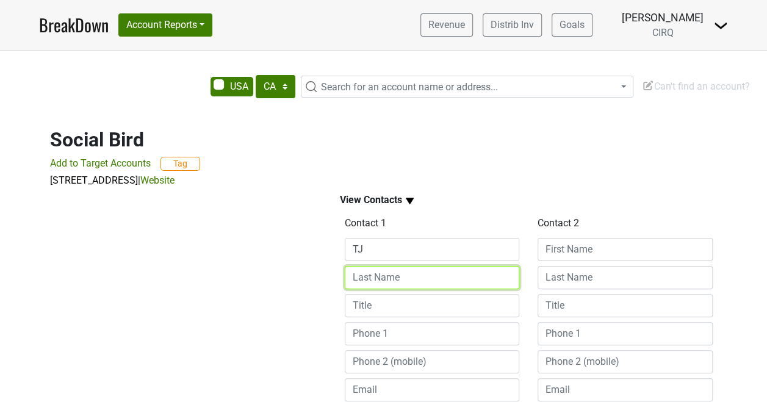
click at [386, 278] on input at bounding box center [432, 277] width 175 height 23
type input "[PERSON_NAME]"
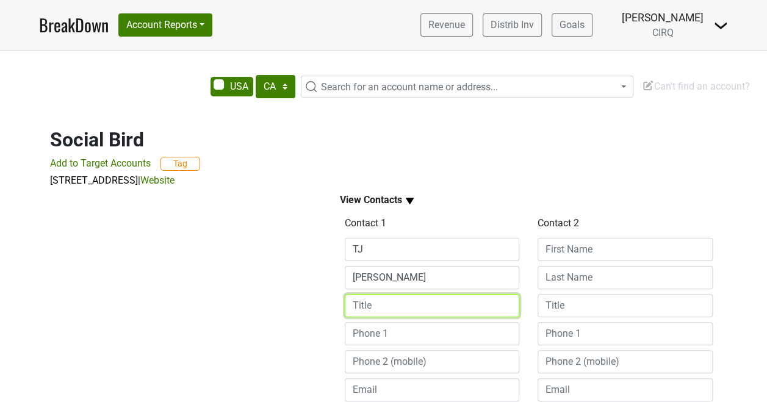
click at [385, 303] on input at bounding box center [432, 305] width 175 height 23
type input "AGM"
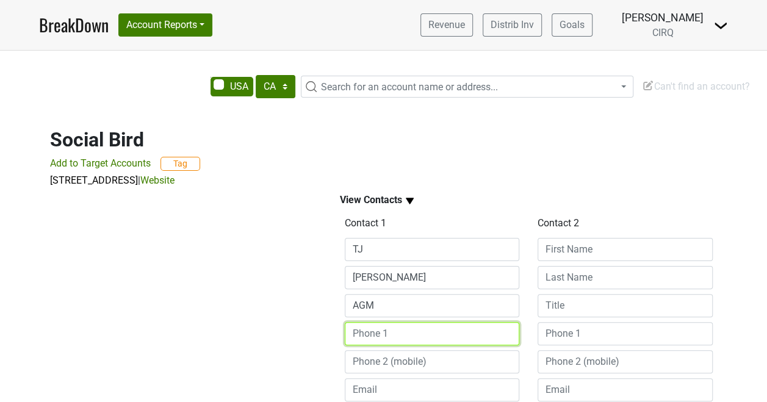
click at [385, 334] on input at bounding box center [432, 333] width 175 height 23
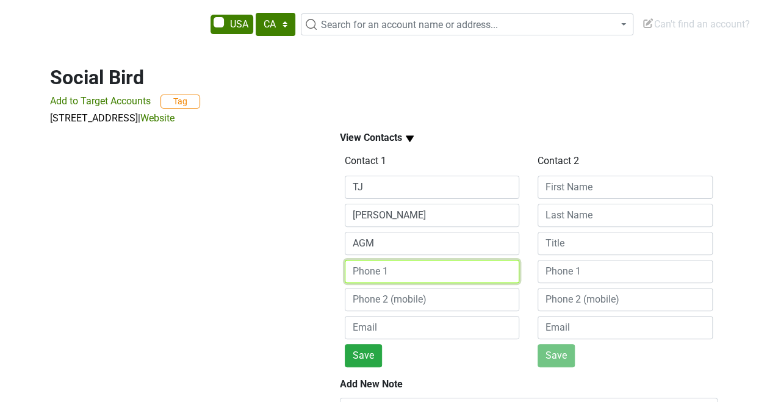
scroll to position [63, 0]
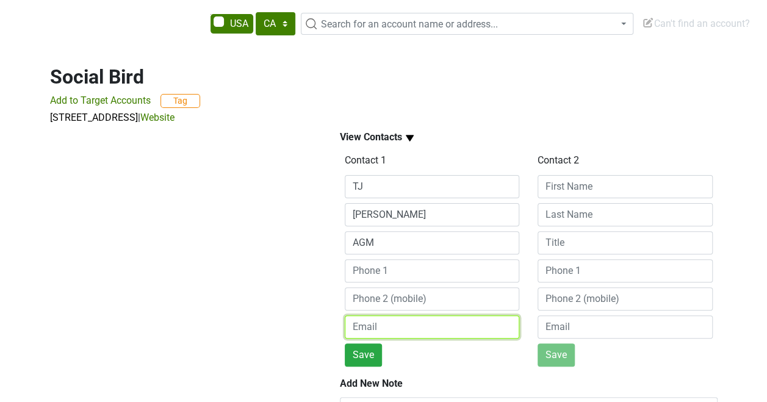
click at [375, 320] on input "email" at bounding box center [432, 327] width 175 height 23
type input "tjennings@social-bird.com"
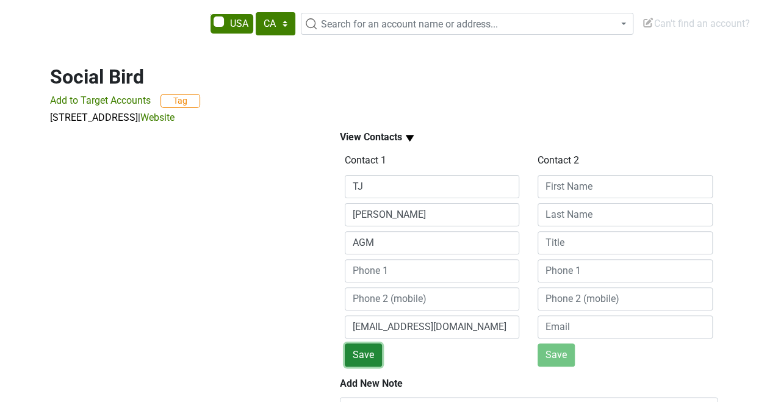
click at [366, 354] on button "Save" at bounding box center [363, 355] width 37 height 23
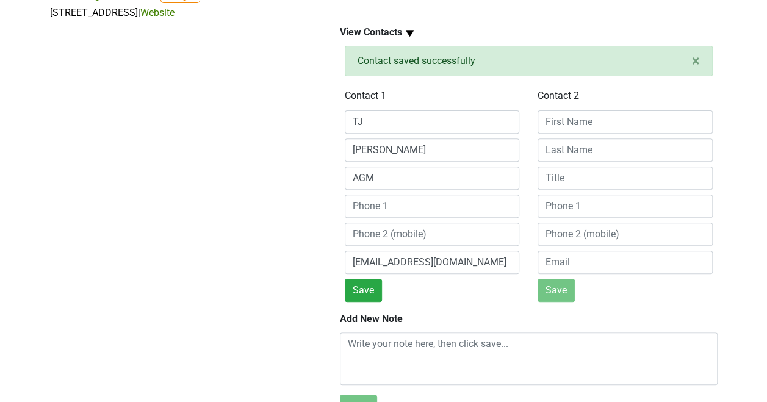
scroll to position [196, 0]
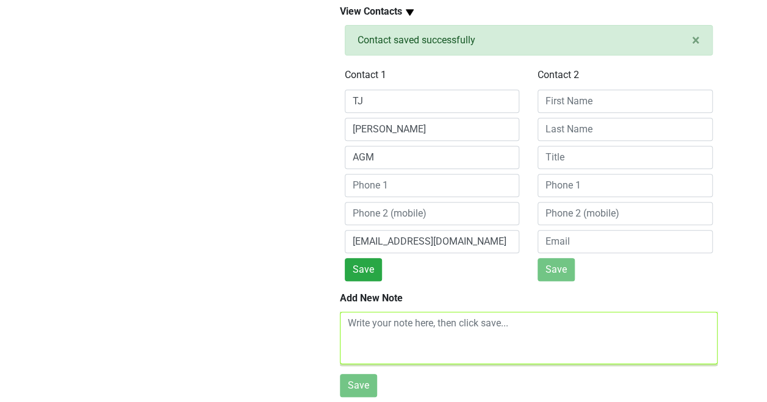
click at [377, 323] on textarea at bounding box center [529, 338] width 378 height 53
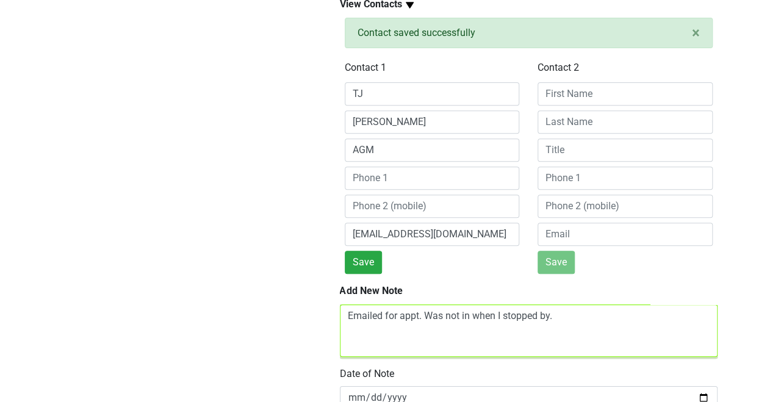
scroll to position [244, 0]
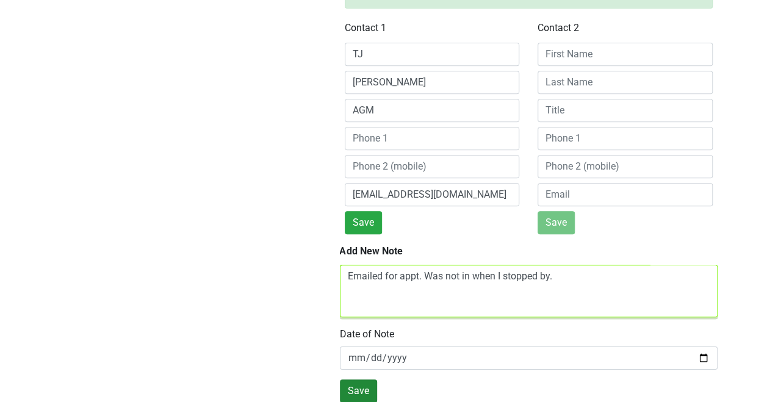
type textarea "Emailed for appt. Was not in when I stopped by."
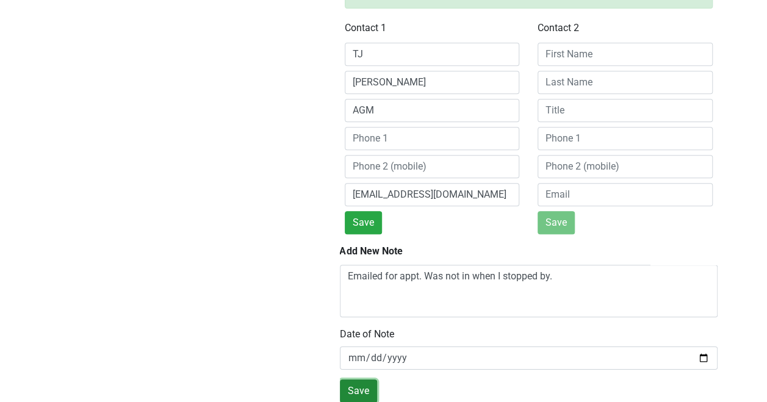
click at [355, 380] on button "Save" at bounding box center [358, 391] width 37 height 23
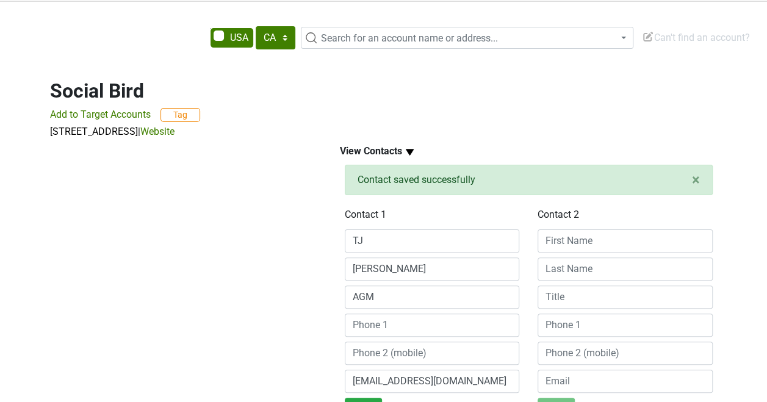
scroll to position [235, 0]
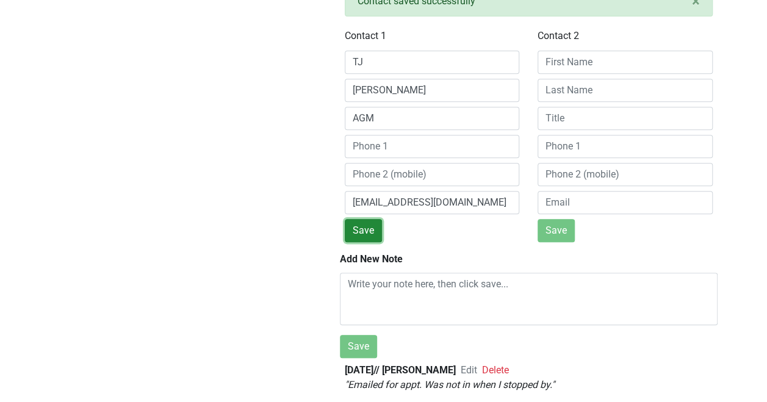
click at [363, 219] on button "Save" at bounding box center [363, 230] width 37 height 23
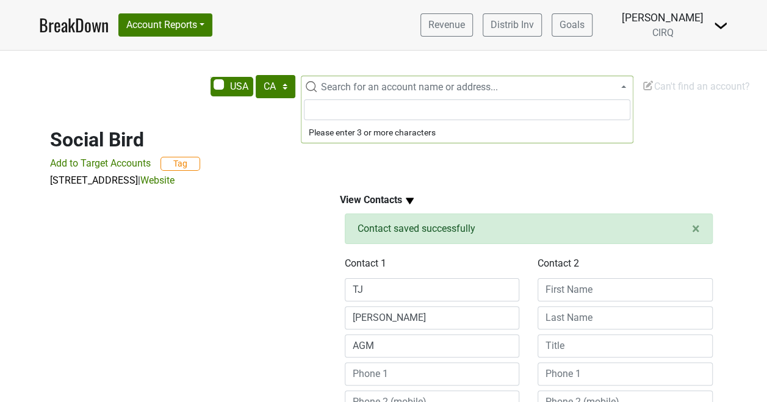
click at [335, 82] on span "Search for an account name or address..." at bounding box center [409, 87] width 177 height 12
type input "b"
type input "provison"
click at [284, 89] on select "AK AL AR AZ CA CO CT DC DE FL GA HI IA ID IL IN KS KY LA MA MD ME MI MN MO MS M…" at bounding box center [276, 86] width 40 height 23
select select "CO"
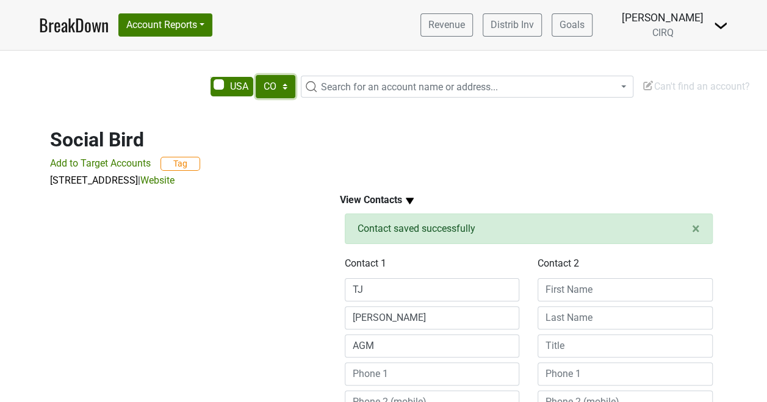
click at [256, 75] on select "AK AL AR AZ CA CO CT DC DE FL GA HI IA ID IL IN KS KY LA MA MD ME MI MN MO MS M…" at bounding box center [276, 86] width 40 height 23
click at [423, 87] on span "Search for an account name or address..." at bounding box center [409, 87] width 177 height 12
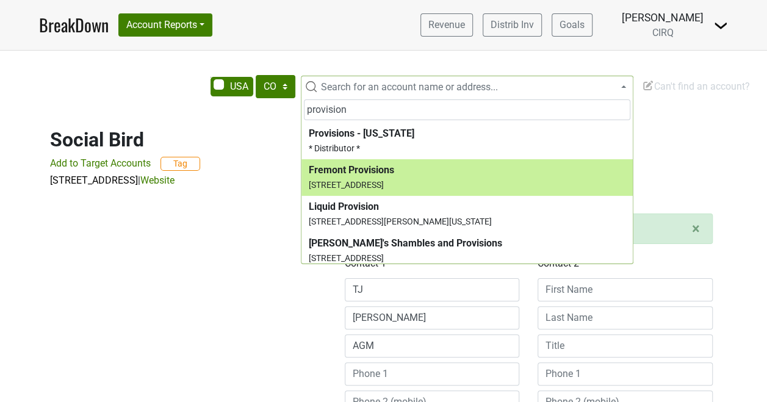
type input "provision"
select select "123791161"
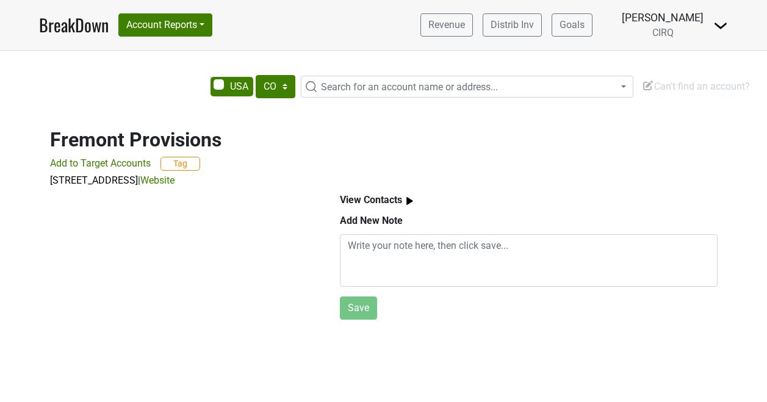
select select "CO"
click at [406, 207] on img at bounding box center [409, 201] width 15 height 15
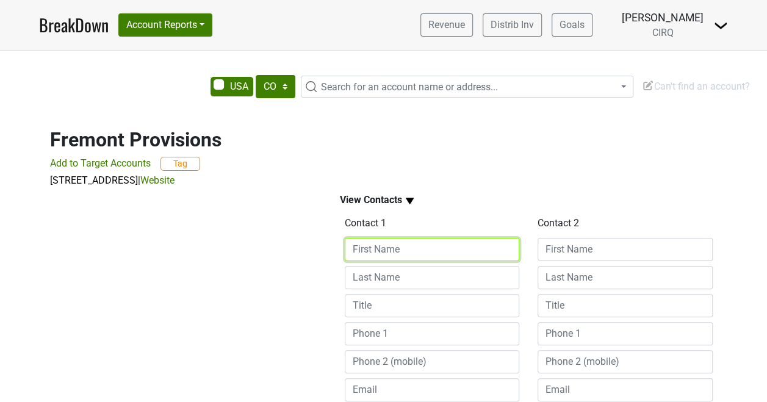
click at [407, 253] on input at bounding box center [432, 249] width 175 height 23
type input "[PERSON_NAME]"
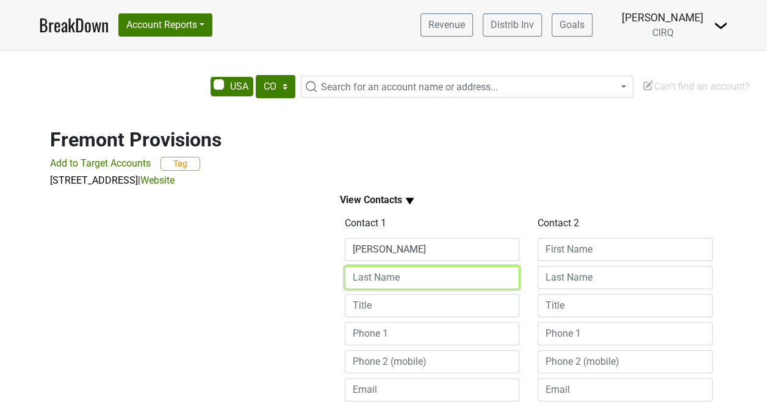
click at [415, 273] on input at bounding box center [432, 277] width 175 height 23
type input "[PERSON_NAME]"
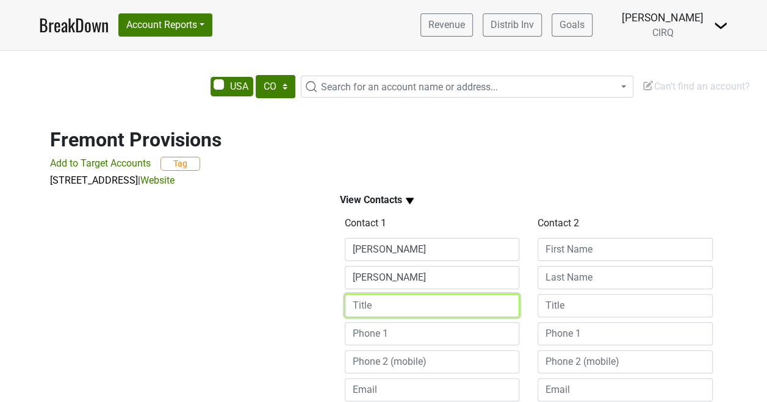
click at [405, 302] on input at bounding box center [432, 305] width 175 height 23
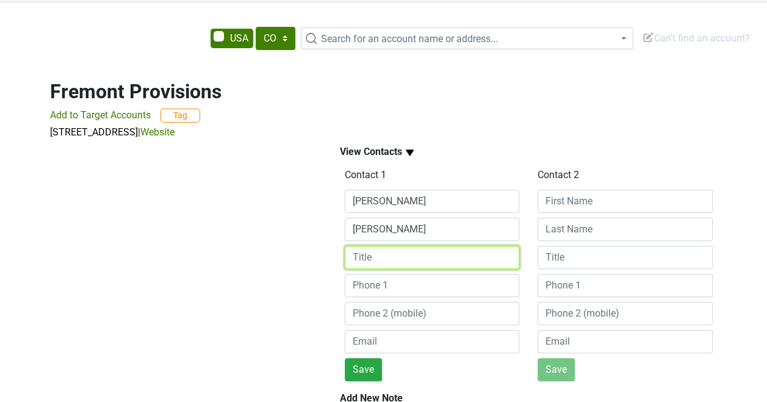
scroll to position [51, 0]
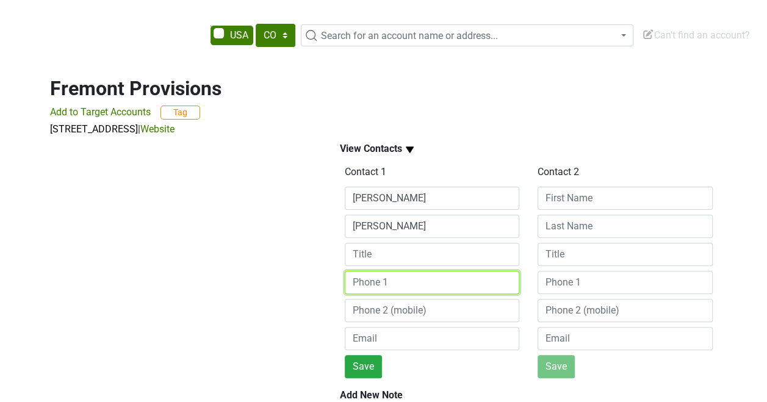
click at [384, 284] on input at bounding box center [432, 282] width 175 height 23
type input "[PHONE_NUMBER]"
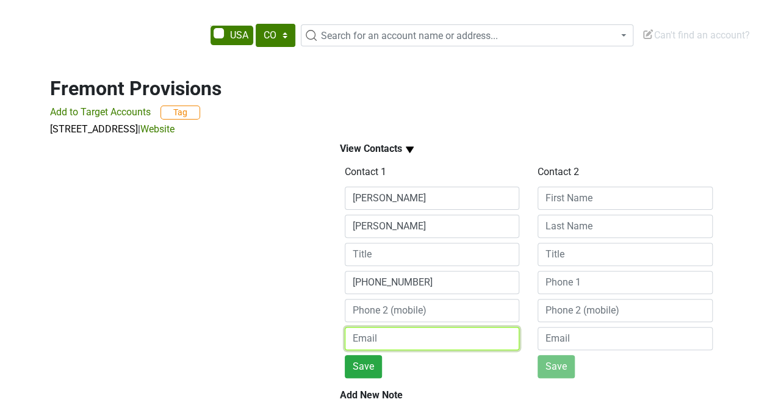
click at [383, 337] on input "email" at bounding box center [432, 338] width 175 height 23
type input "[EMAIL_ADDRESS][DOMAIN_NAME]"
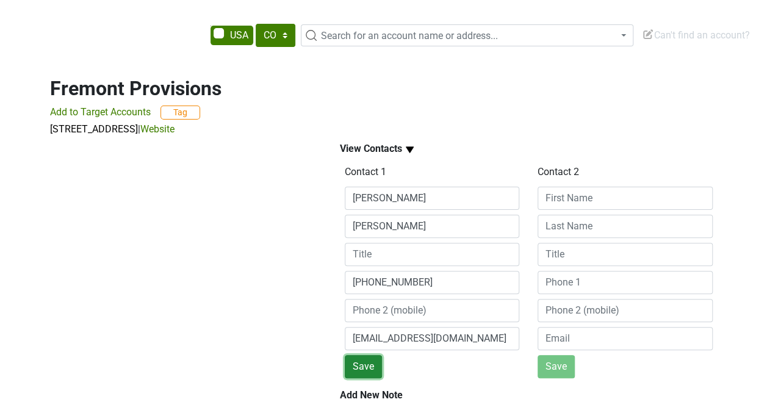
click at [365, 364] on button "Save" at bounding box center [363, 366] width 37 height 23
